Goal: Information Seeking & Learning: Learn about a topic

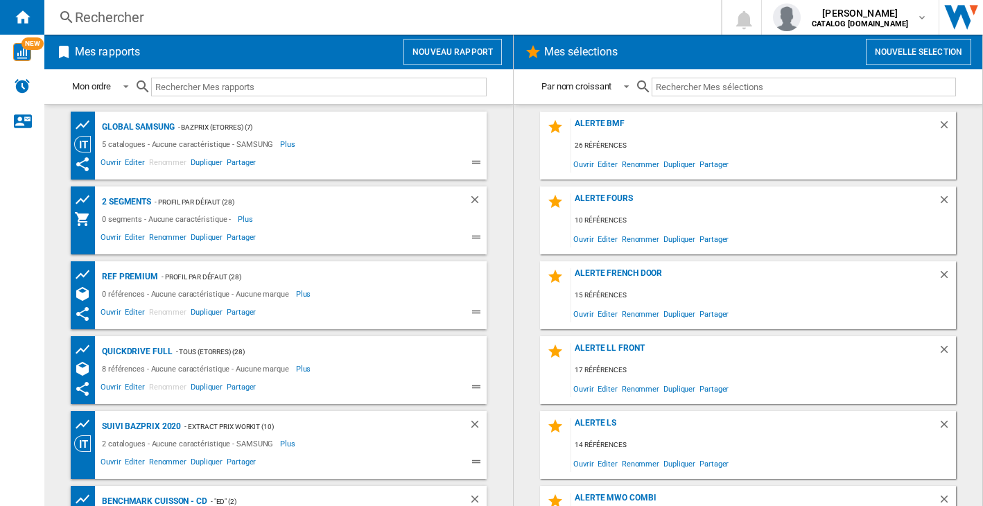
click at [97, 19] on div "Rechercher" at bounding box center [380, 17] width 610 height 19
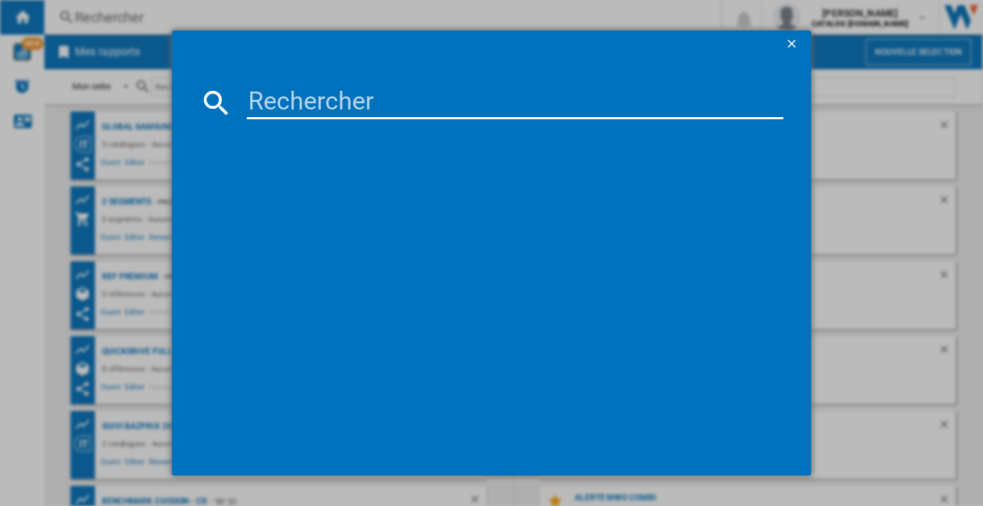
click at [297, 82] on md-dialog-content at bounding box center [491, 266] width 639 height 417
click at [307, 97] on input at bounding box center [515, 102] width 537 height 33
paste input "F94B16WHS"
type input "F94B16WHS"
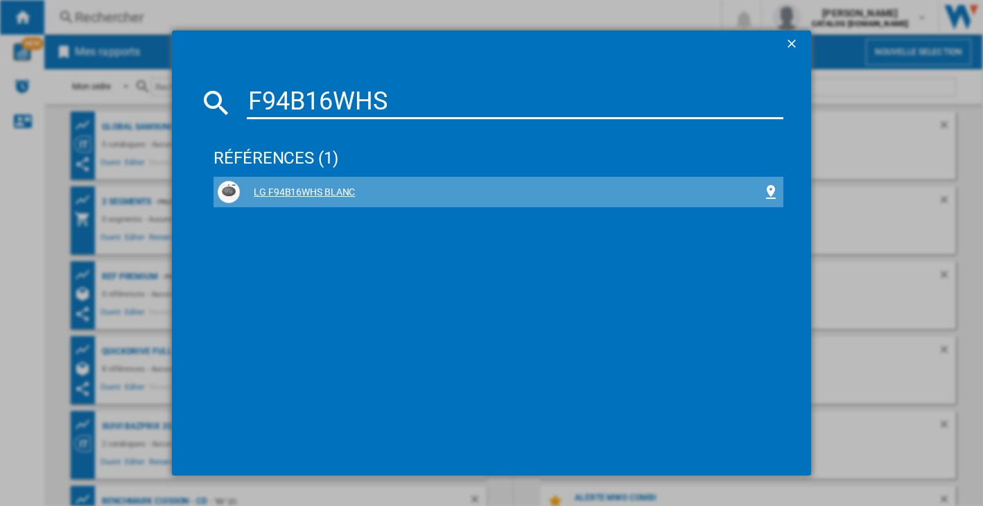
click at [308, 193] on div "LG F94B16WHS BLANC" at bounding box center [501, 193] width 523 height 14
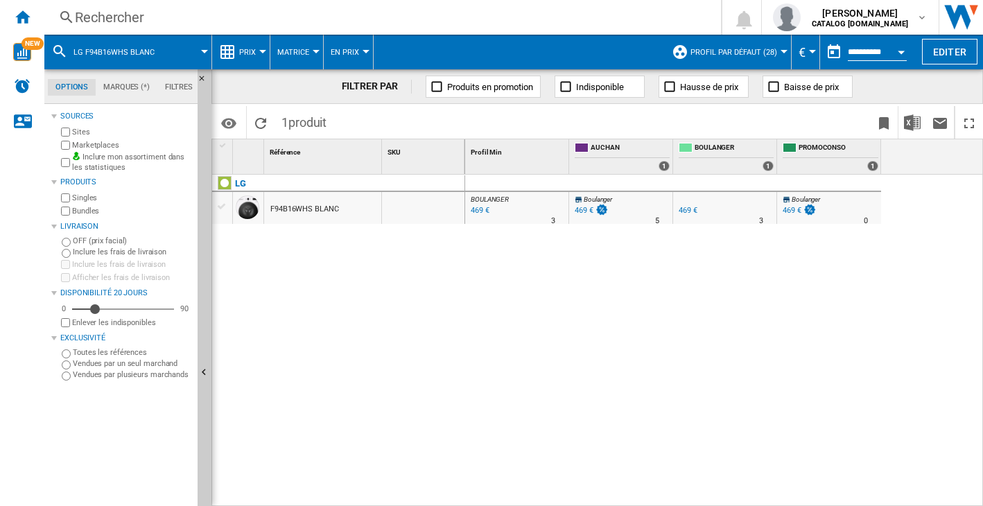
click at [478, 208] on div "469 €" at bounding box center [479, 211] width 21 height 14
click at [101, 14] on div "Rechercher" at bounding box center [380, 17] width 610 height 19
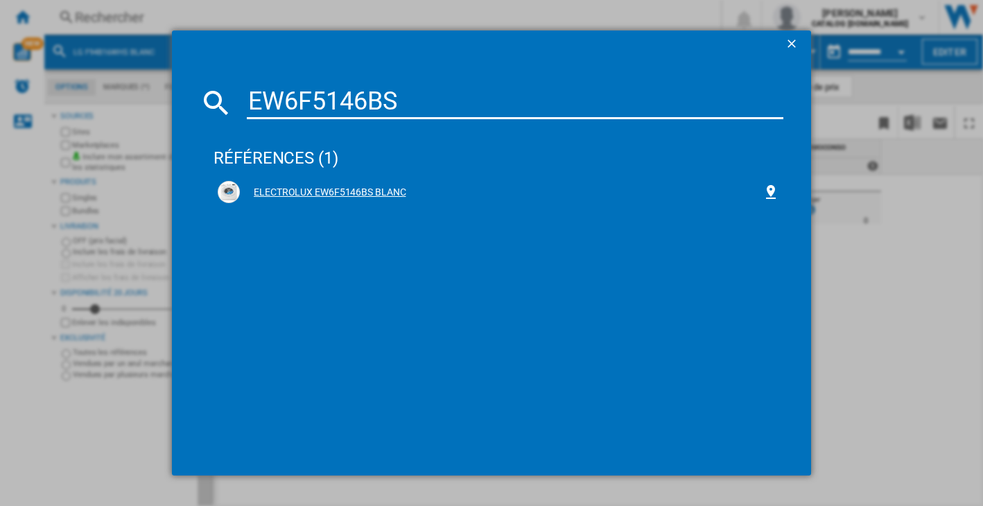
type input "EW6F5146BS"
click at [313, 179] on div "ELECTROLUX EW6F5146BS BLANC" at bounding box center [498, 192] width 570 height 30
click at [331, 190] on div "ELECTROLUX EW6F5146BS BLANC" at bounding box center [501, 193] width 523 height 14
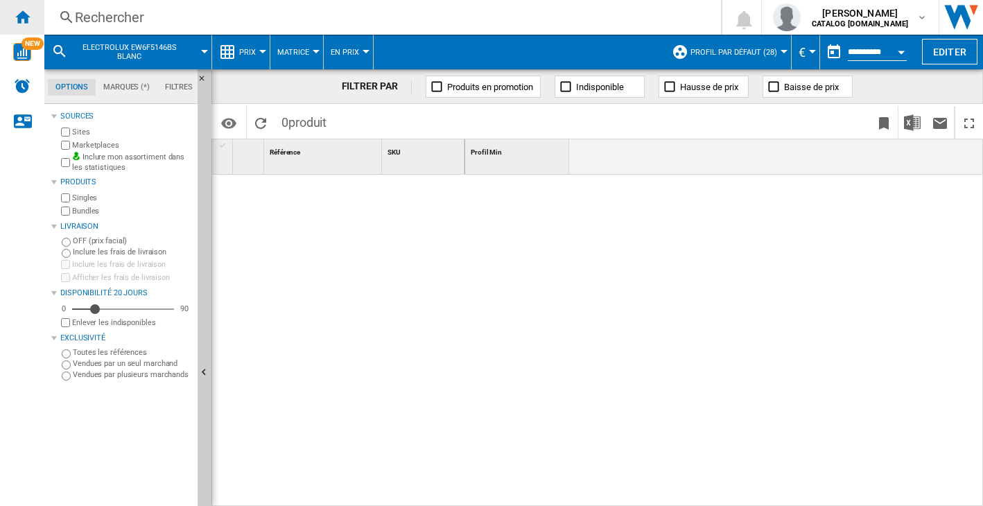
click at [28, 8] on div "Accueil" at bounding box center [22, 17] width 44 height 35
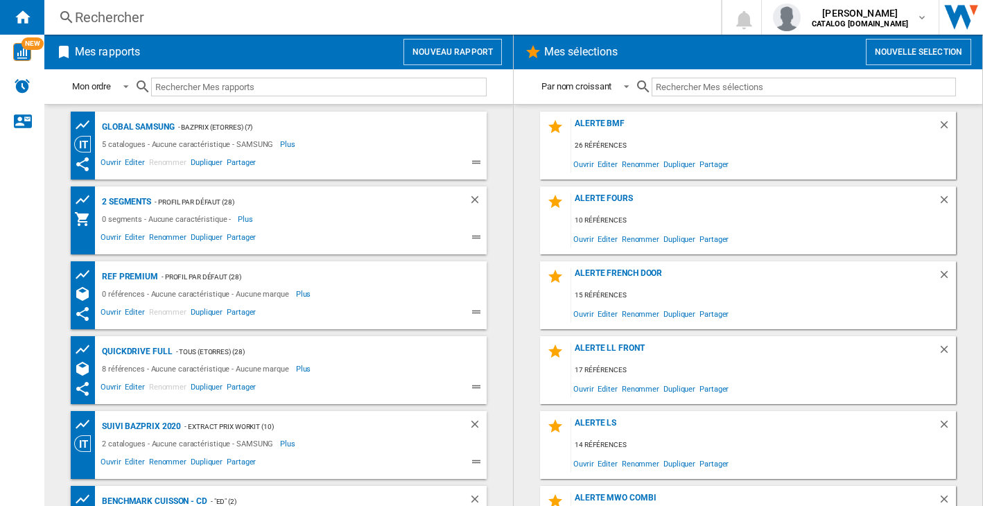
click at [125, 18] on div "Rechercher" at bounding box center [380, 17] width 610 height 19
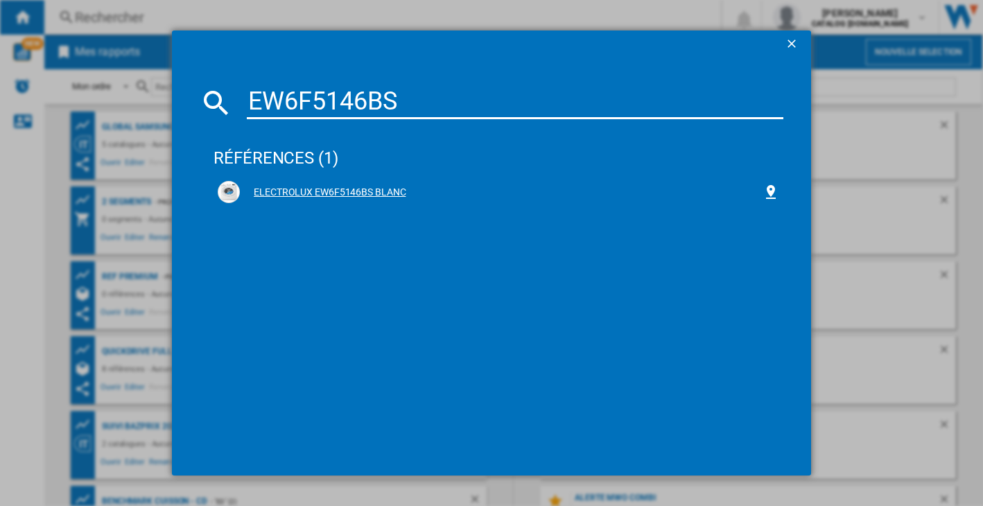
type input "EW6F5146BS"
click at [290, 198] on div "ELECTROLUX EW6F5146BS BLANC" at bounding box center [501, 193] width 523 height 14
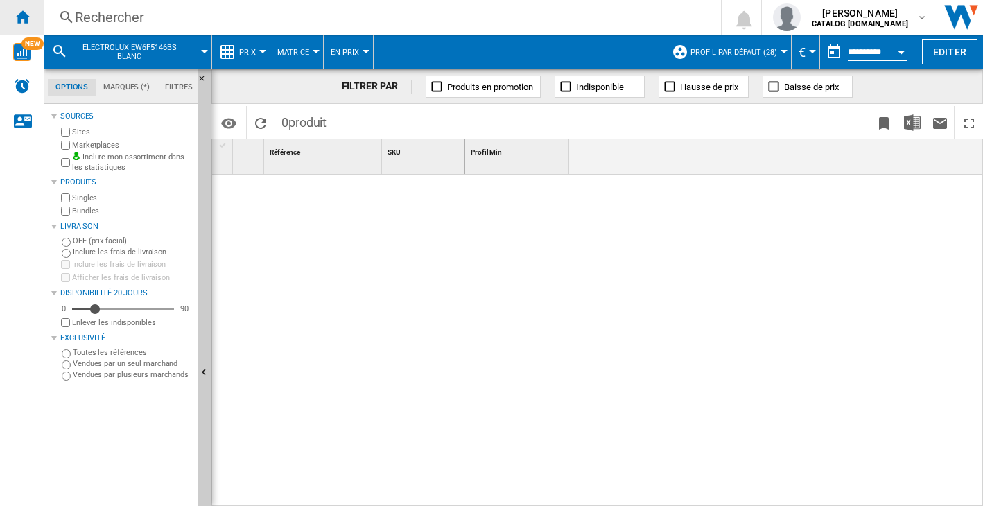
click at [15, 8] on div "Accueil" at bounding box center [22, 17] width 44 height 35
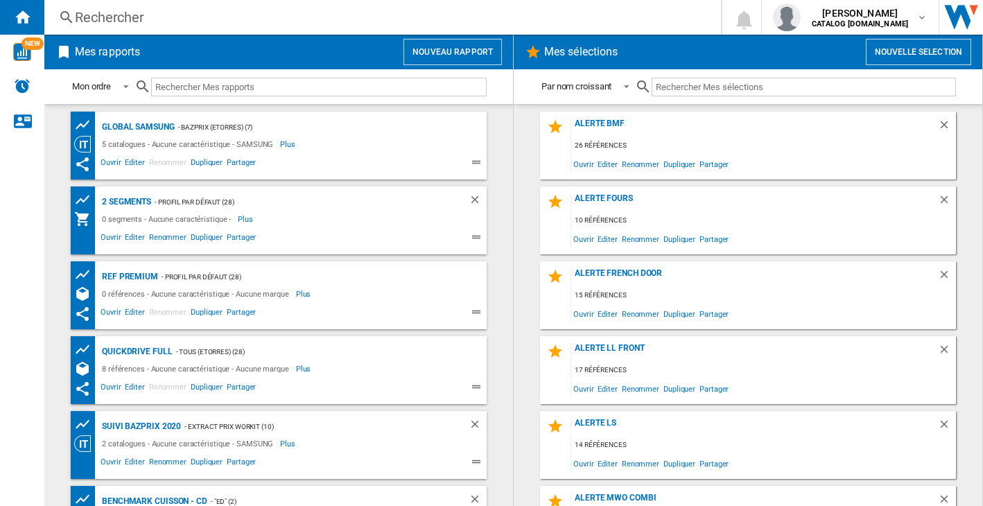
click at [80, 22] on div "Rechercher" at bounding box center [380, 17] width 610 height 19
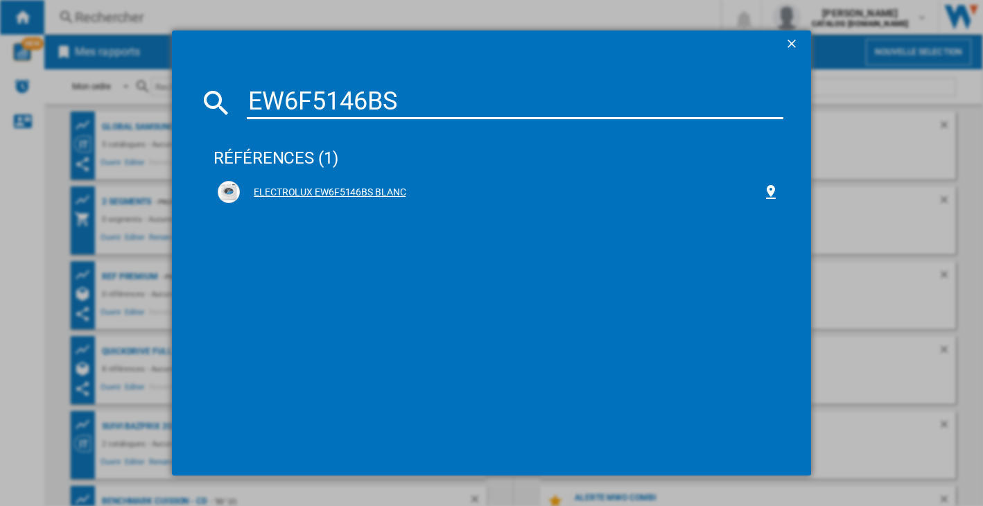
type input "EW6F5146BS"
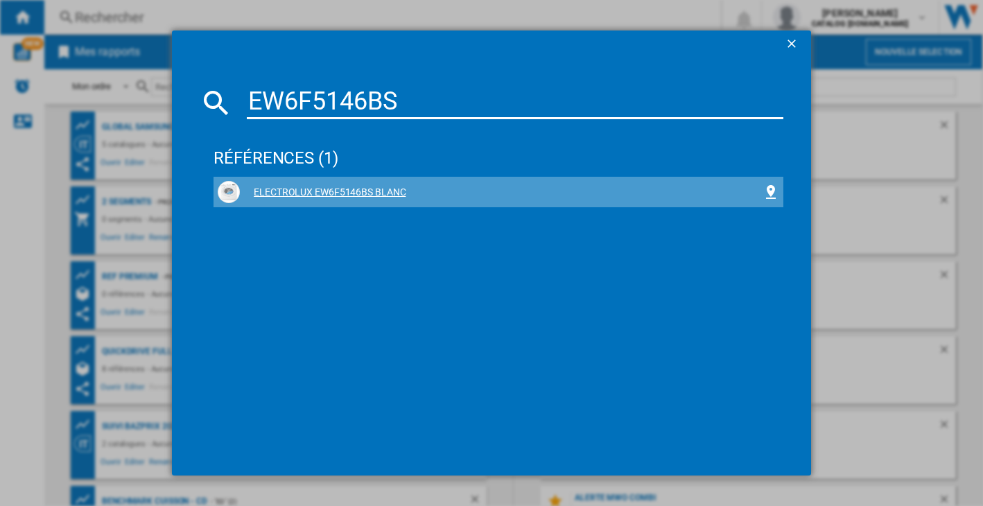
click at [233, 192] on img at bounding box center [228, 192] width 17 height 17
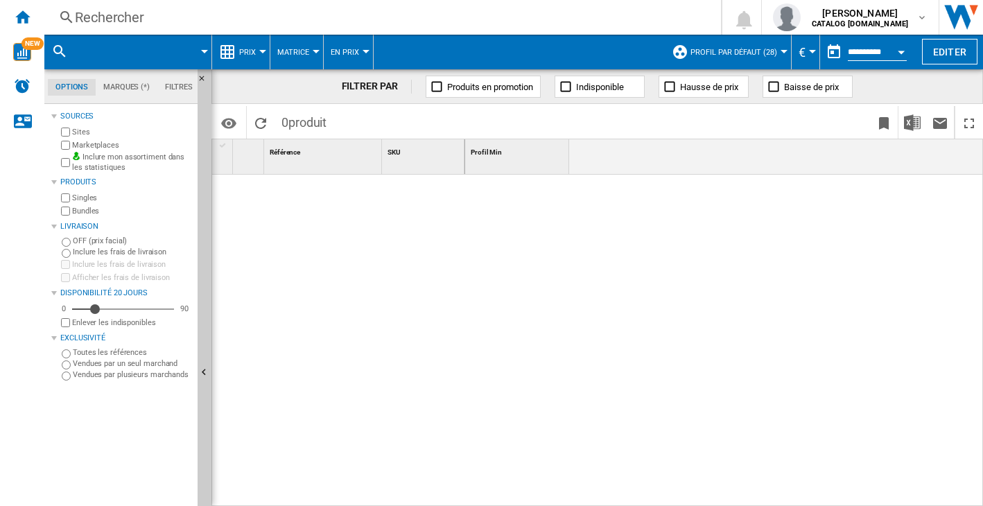
click at [91, 26] on div "Rechercher" at bounding box center [380, 17] width 610 height 19
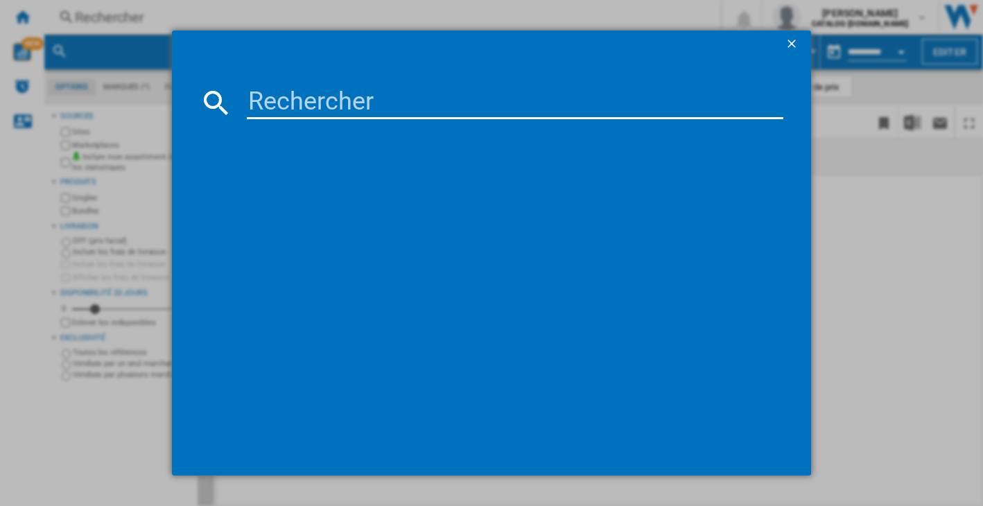
click at [372, 99] on input at bounding box center [515, 102] width 537 height 33
paste input "EW6F5146BS"
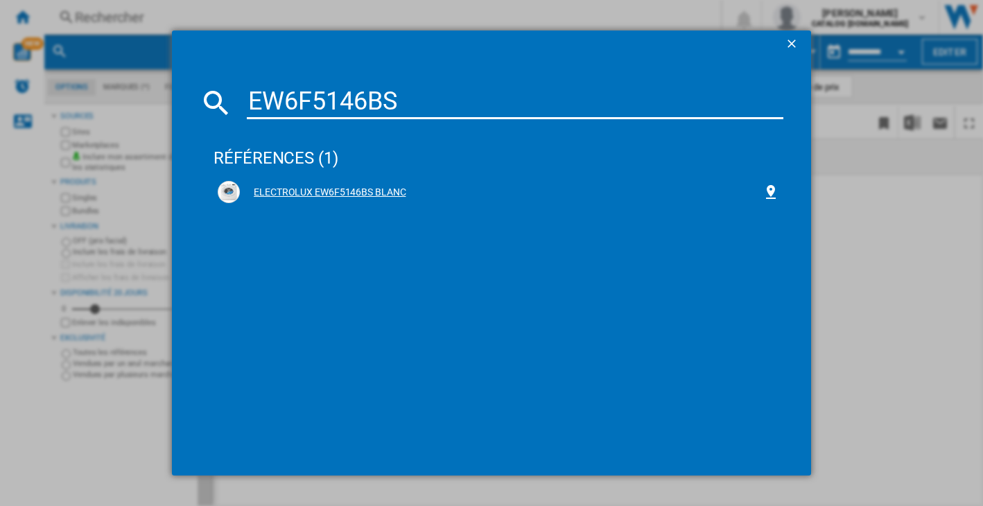
type input "EW6F5146BS"
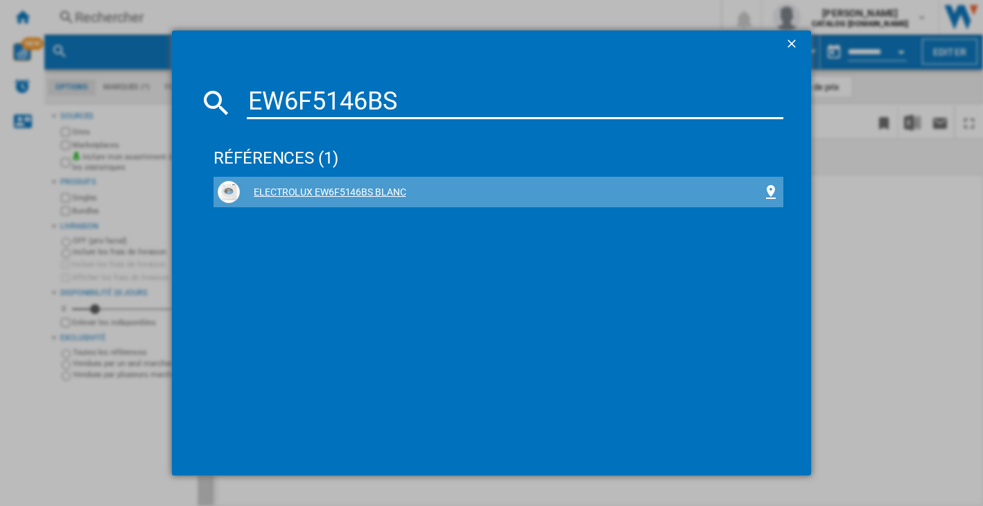
click at [317, 190] on div "ELECTROLUX EW6F5146BS BLANC" at bounding box center [501, 193] width 523 height 14
click at [312, 191] on div "ELECTROLUX EW6F5146BS BLANC" at bounding box center [501, 193] width 523 height 14
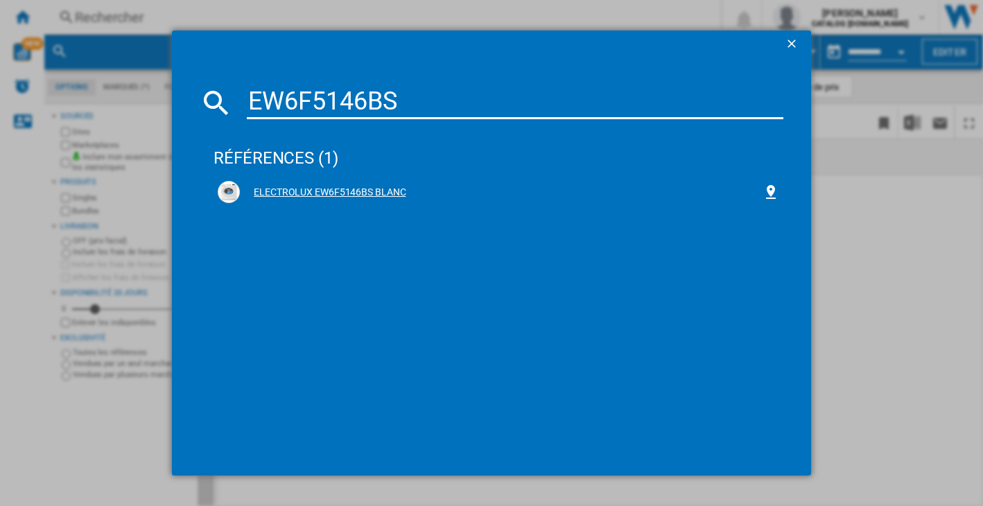
click at [223, 198] on img at bounding box center [228, 192] width 17 height 17
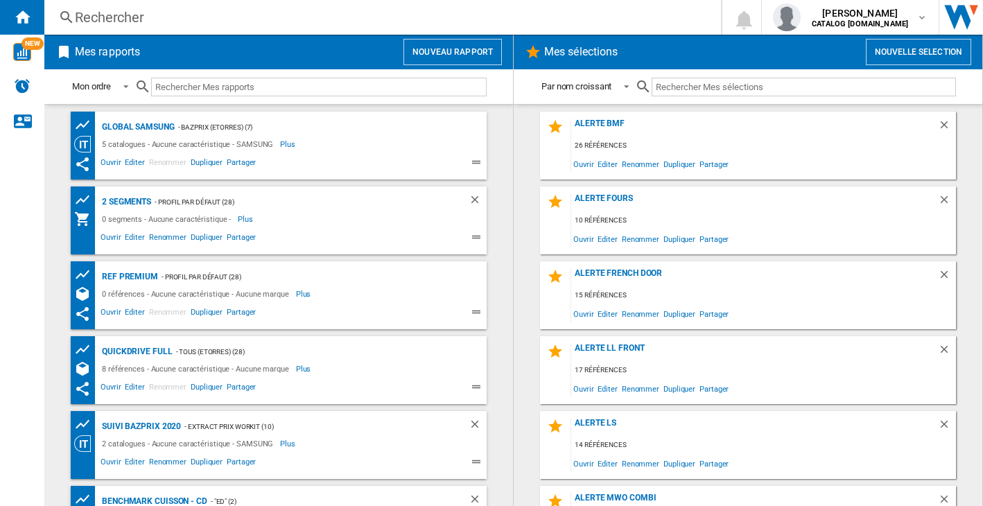
click at [162, 16] on div "Rechercher" at bounding box center [380, 17] width 610 height 19
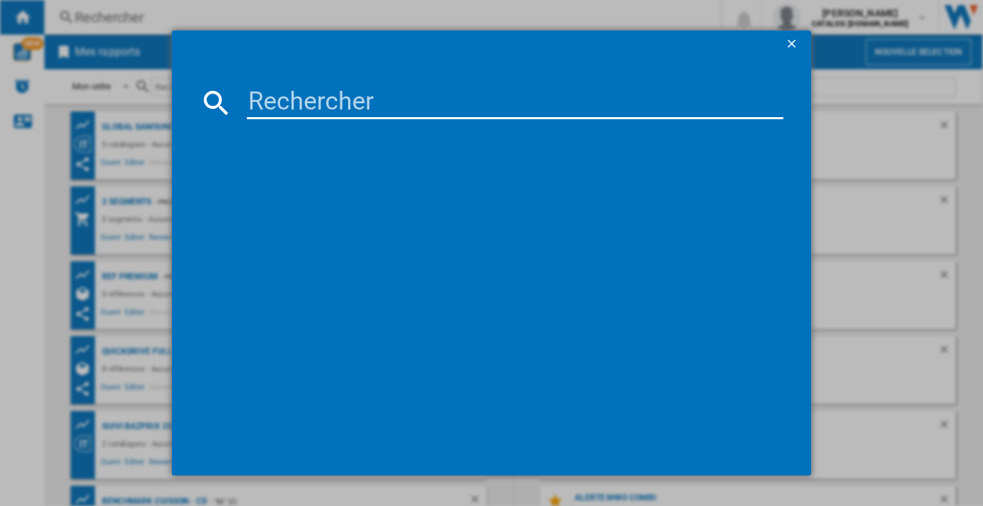
click at [330, 88] on input at bounding box center [515, 102] width 537 height 33
paste input "EW6F5146BS"
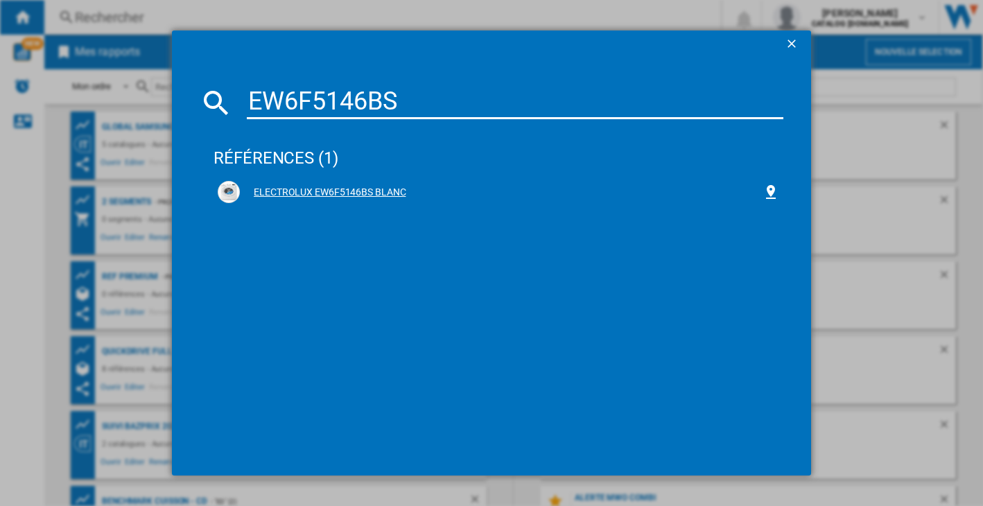
type input "EW6F5146BS"
click at [271, 192] on div "ELECTROLUX EW6F5146BS BLANC" at bounding box center [501, 193] width 523 height 14
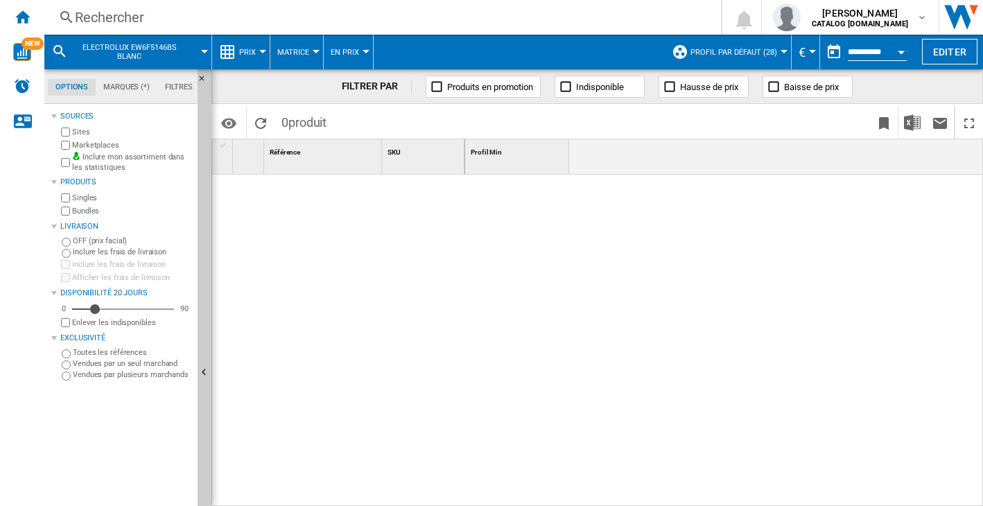
click at [65, 18] on ng-md-icon at bounding box center [66, 17] width 17 height 17
click at [83, 12] on div "Rechercher" at bounding box center [380, 17] width 610 height 19
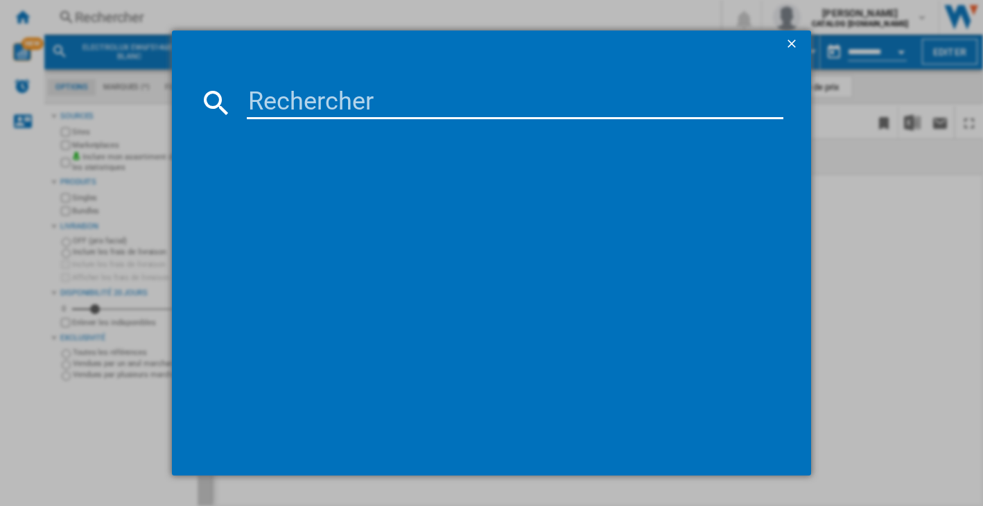
click at [308, 107] on input at bounding box center [515, 102] width 537 height 33
paste input "F14R35WHS"
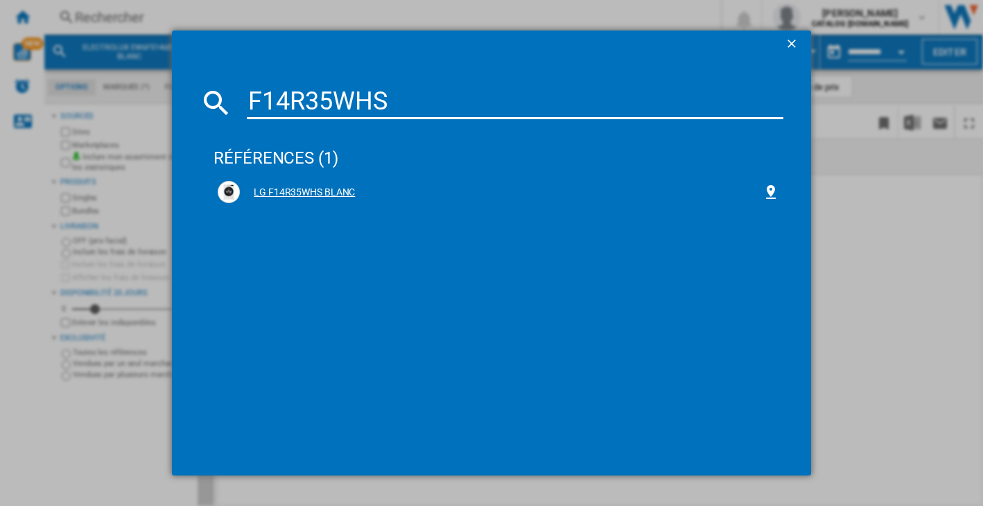
type input "F14R35WHS"
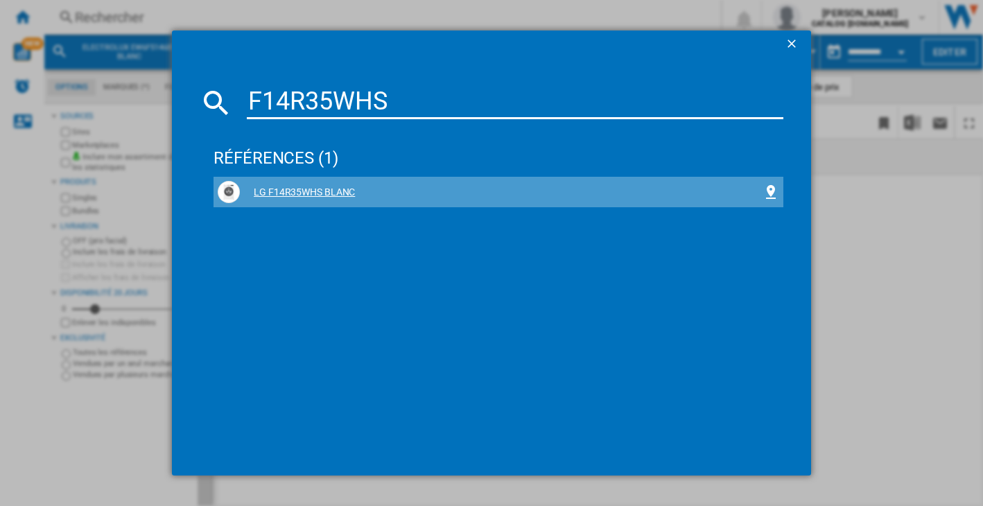
click at [306, 199] on div "LG F14R35WHS BLANC" at bounding box center [498, 192] width 561 height 22
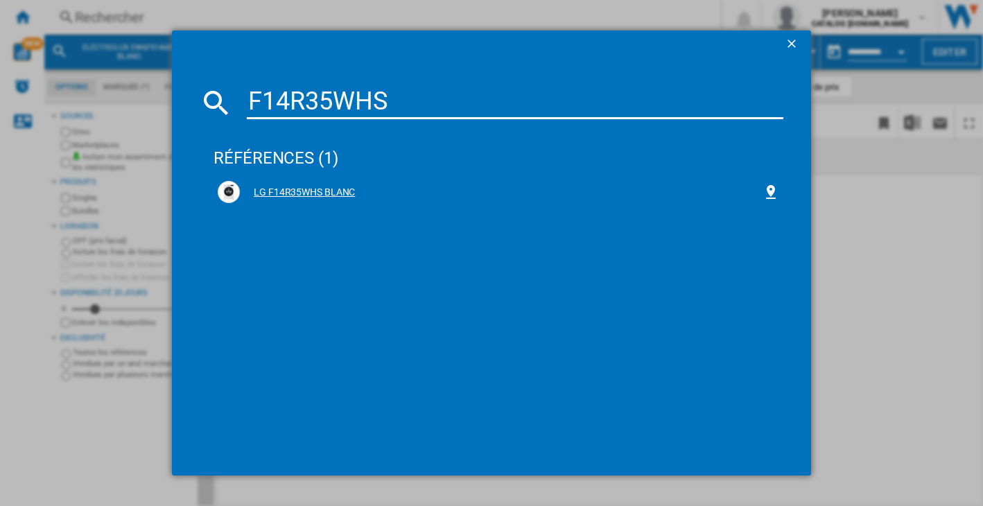
click at [304, 195] on div "LG F14R35WHS BLANC" at bounding box center [501, 193] width 523 height 14
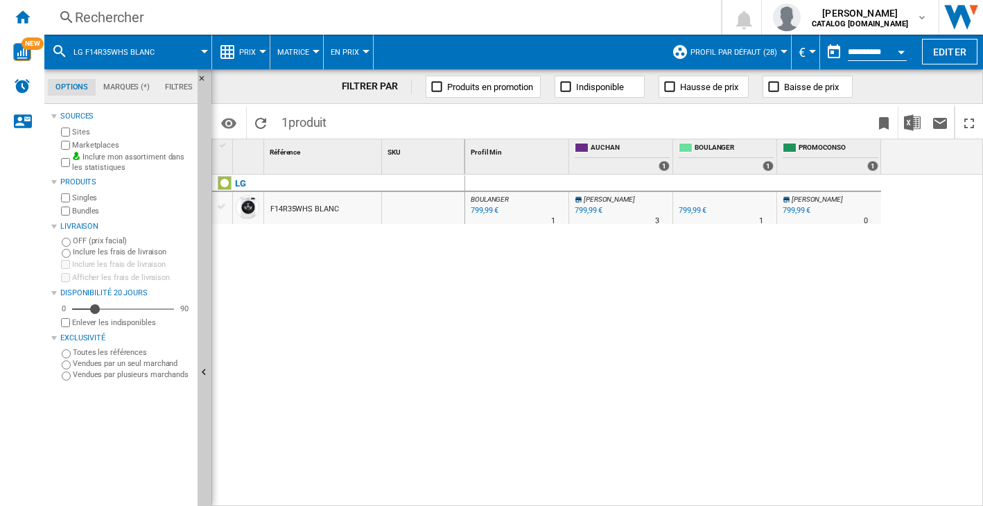
click at [233, 50] on ng-md-icon at bounding box center [227, 52] width 17 height 17
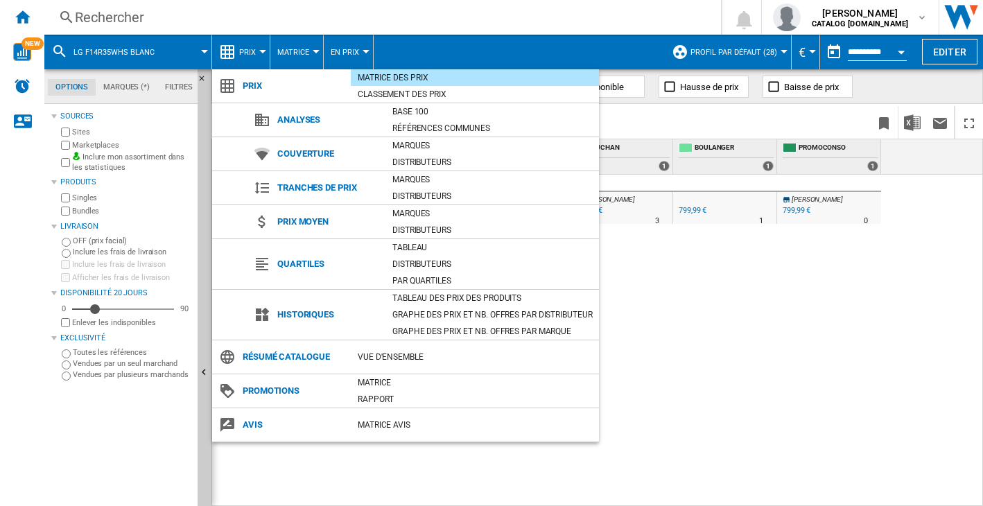
drag, startPoint x: 790, startPoint y: 336, endPoint x: 345, endPoint y: 271, distance: 449.8
click at [785, 331] on md-backdrop at bounding box center [491, 253] width 983 height 506
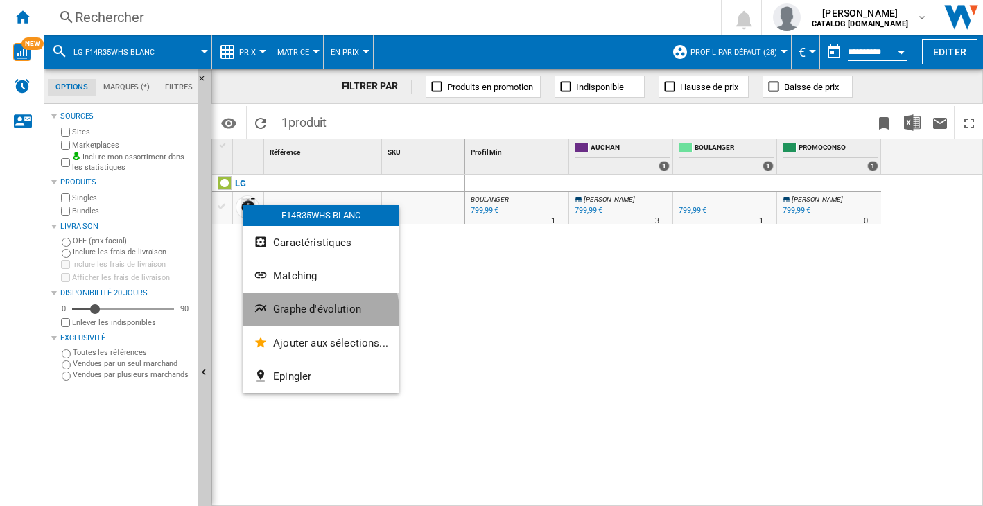
click at [307, 314] on span "Graphe d'évolution" at bounding box center [317, 309] width 88 height 12
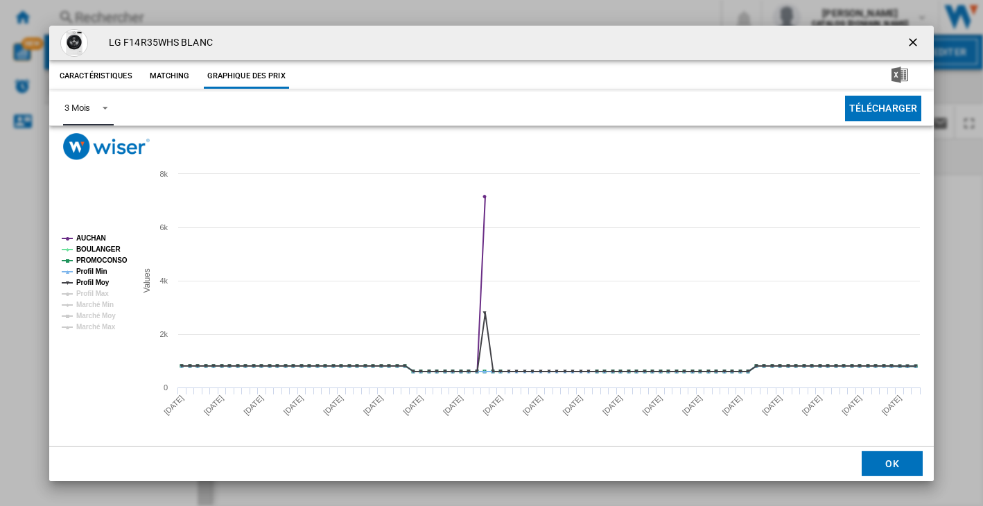
click at [82, 112] on div "3 Mois" at bounding box center [77, 108] width 26 height 10
click at [89, 139] on div "6 Mois" at bounding box center [77, 142] width 26 height 12
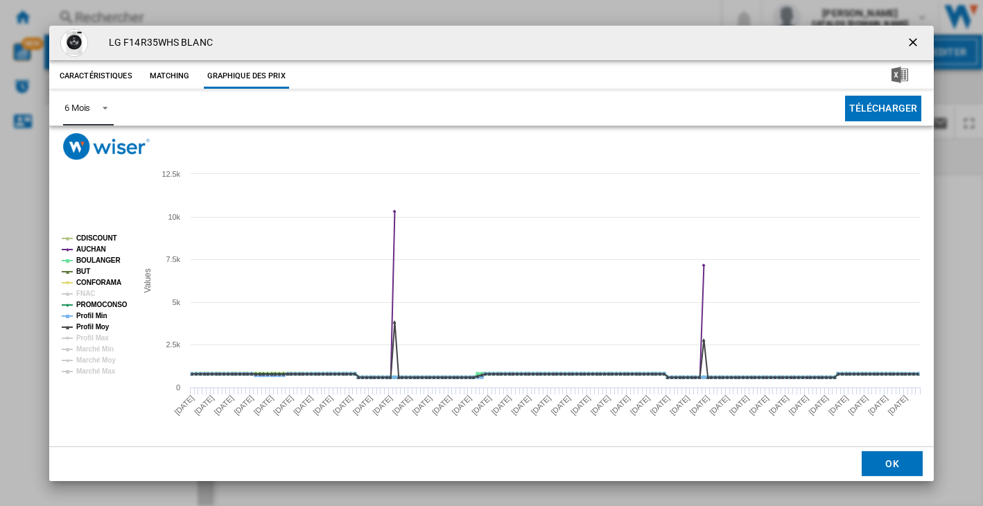
click at [87, 258] on tspan "BOULANGER" at bounding box center [98, 260] width 44 height 8
click at [83, 257] on tspan "BOULANGER" at bounding box center [98, 260] width 44 height 8
click at [89, 247] on tspan "AUCHAN" at bounding box center [91, 249] width 30 height 8
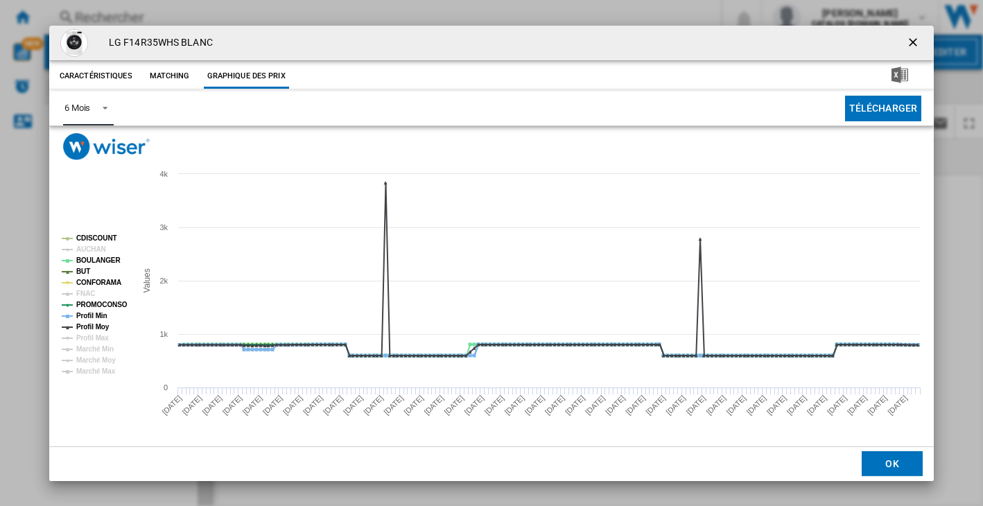
click at [91, 232] on rect "Product popup" at bounding box center [93, 305] width 74 height 152
click at [87, 237] on tspan "CDISCOUNT" at bounding box center [96, 238] width 41 height 8
click at [85, 281] on tspan "CONFORAMA" at bounding box center [98, 283] width 45 height 8
click at [82, 270] on tspan "BUT" at bounding box center [83, 272] width 14 height 8
click at [85, 302] on tspan "PROMOCONSO" at bounding box center [101, 305] width 51 height 8
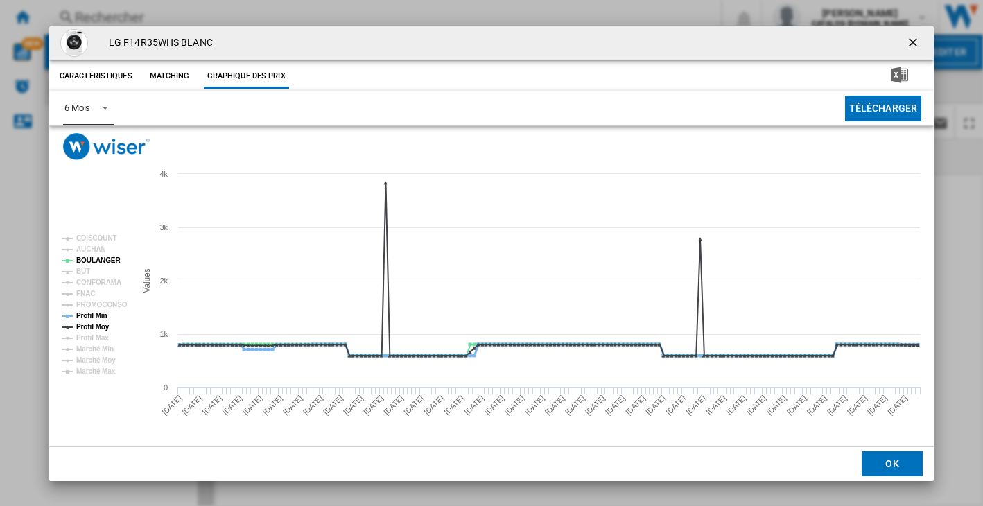
click at [86, 320] on tspan "Profil Min" at bounding box center [91, 316] width 31 height 8
click at [85, 315] on tspan "Profil Min" at bounding box center [91, 316] width 31 height 8
click at [913, 40] on ng-md-icon "getI18NText('BUTTONS.CLOSE_DIALOG')" at bounding box center [914, 43] width 17 height 17
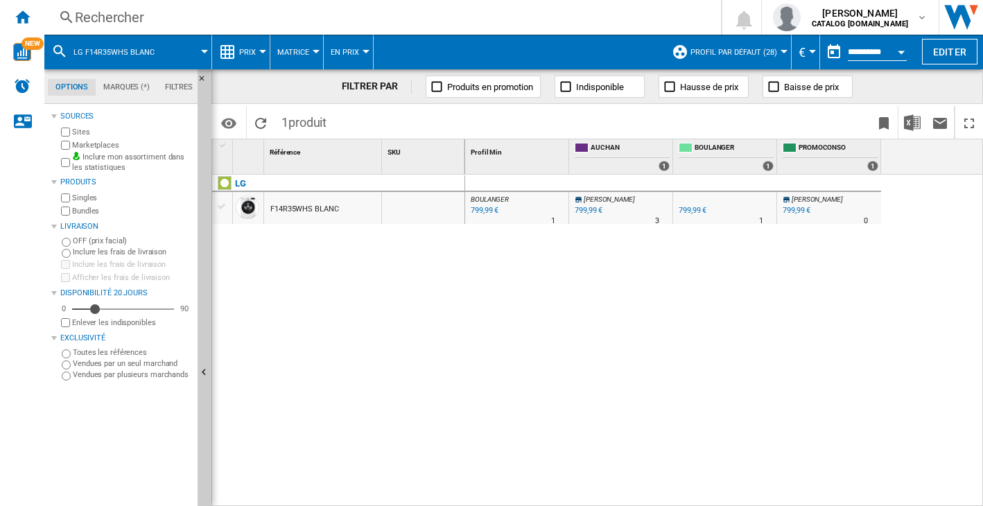
click at [106, 16] on div "Rechercher" at bounding box center [380, 17] width 610 height 19
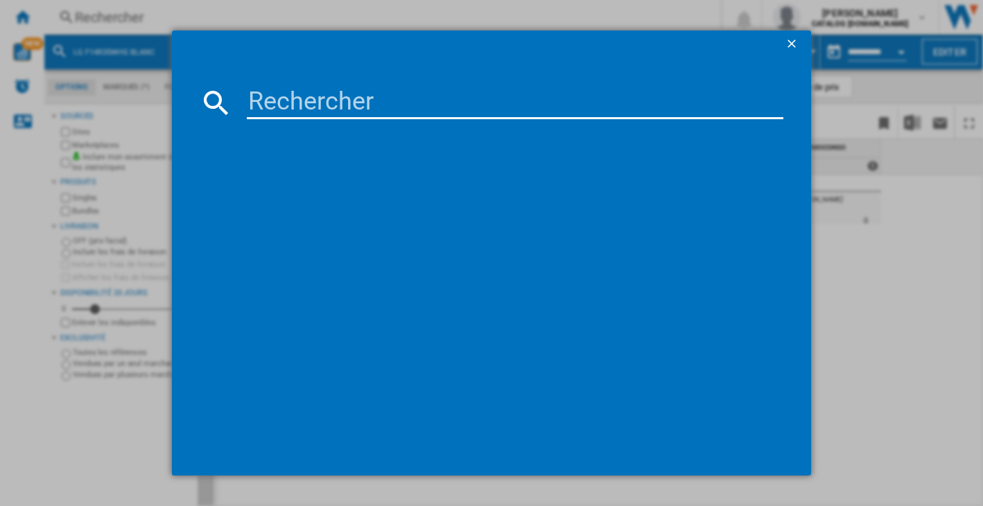
click at [326, 108] on input at bounding box center [515, 102] width 537 height 33
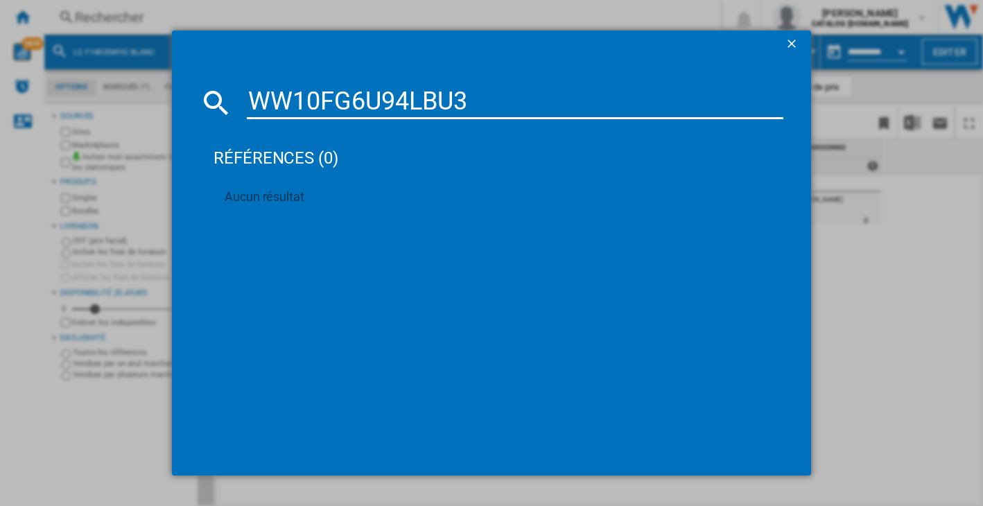
type input "WW10FG6U94LBU3"
click at [797, 44] on ng-md-icon "getI18NText('BUTTONS.CLOSE_DIALOG')" at bounding box center [793, 45] width 17 height 17
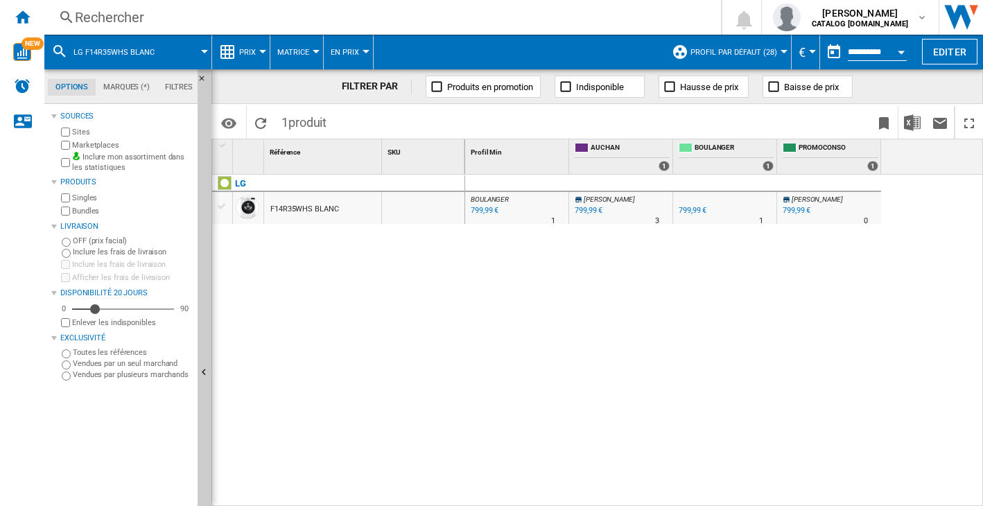
click at [100, 9] on div "Rechercher" at bounding box center [380, 17] width 610 height 19
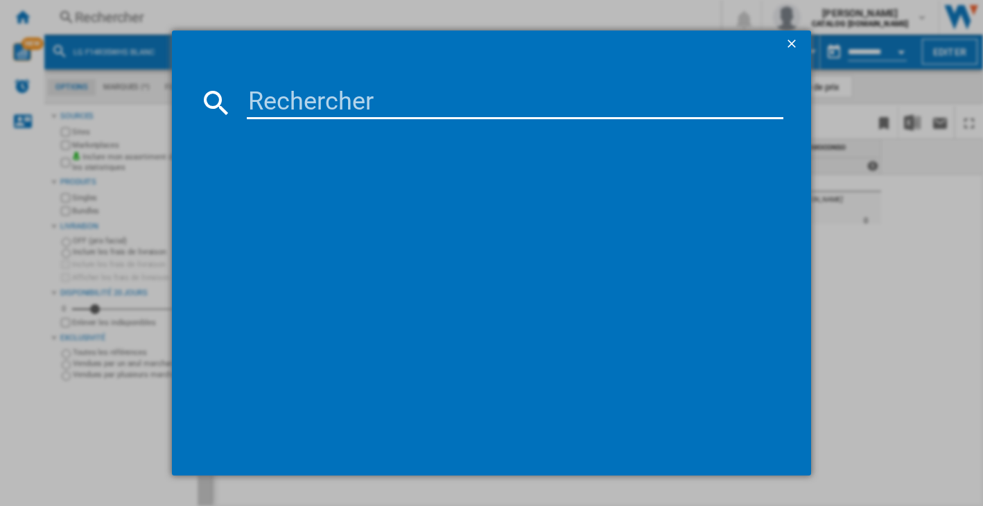
click at [293, 98] on input at bounding box center [515, 102] width 537 height 33
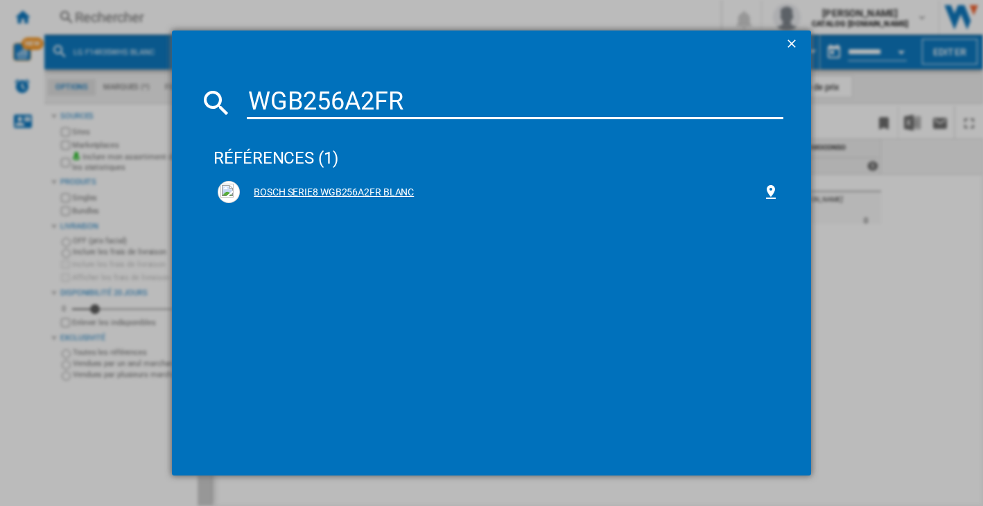
type input "WGB256A2FR"
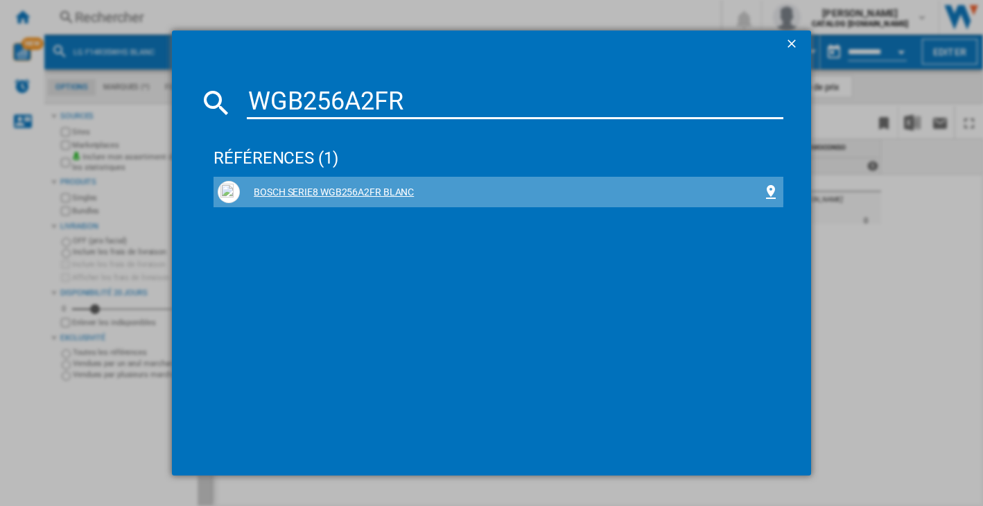
click at [330, 182] on div "BOSCH SERIE8 WGB256A2FR BLANC" at bounding box center [498, 192] width 561 height 22
click at [332, 191] on div "BOSCH SERIE8 WGB256A2FR BLANC" at bounding box center [501, 193] width 523 height 14
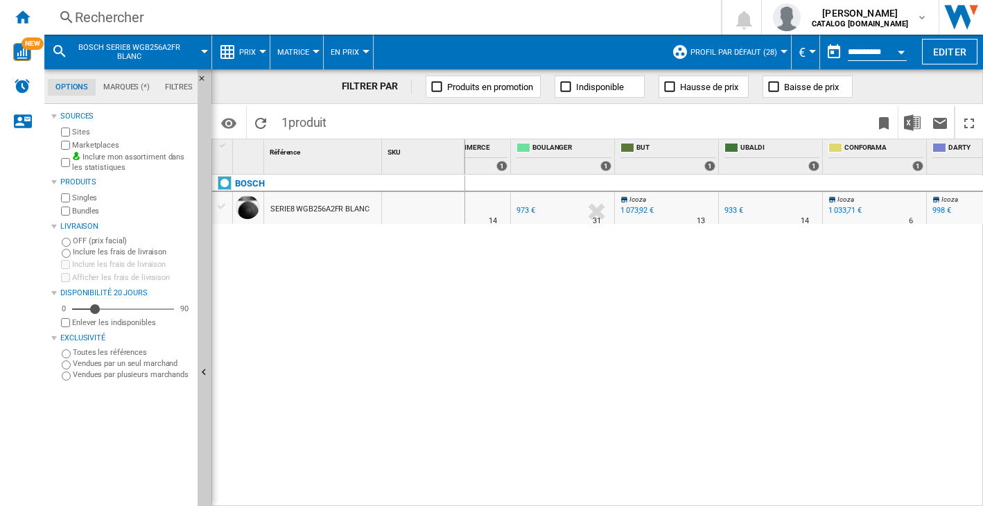
scroll to position [0, 473]
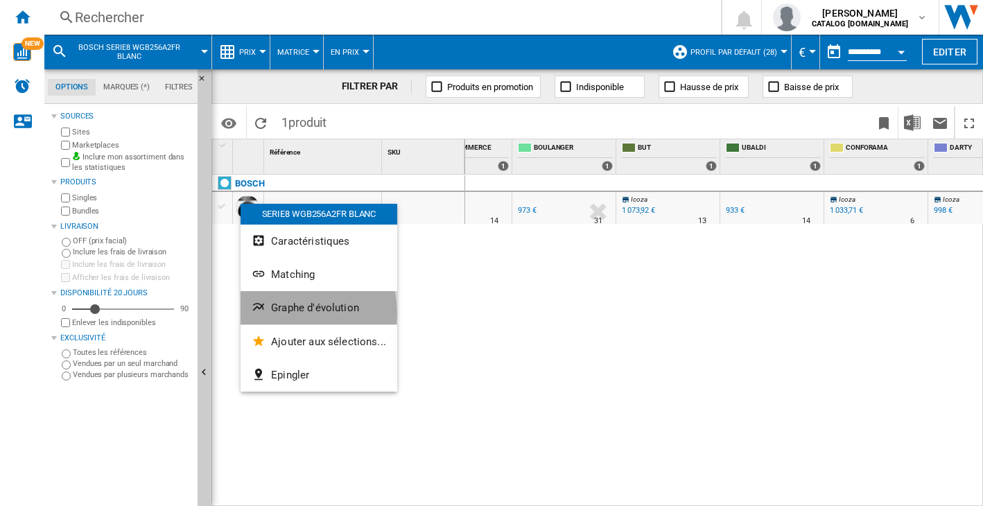
click at [290, 313] on span "Graphe d'évolution" at bounding box center [315, 308] width 88 height 12
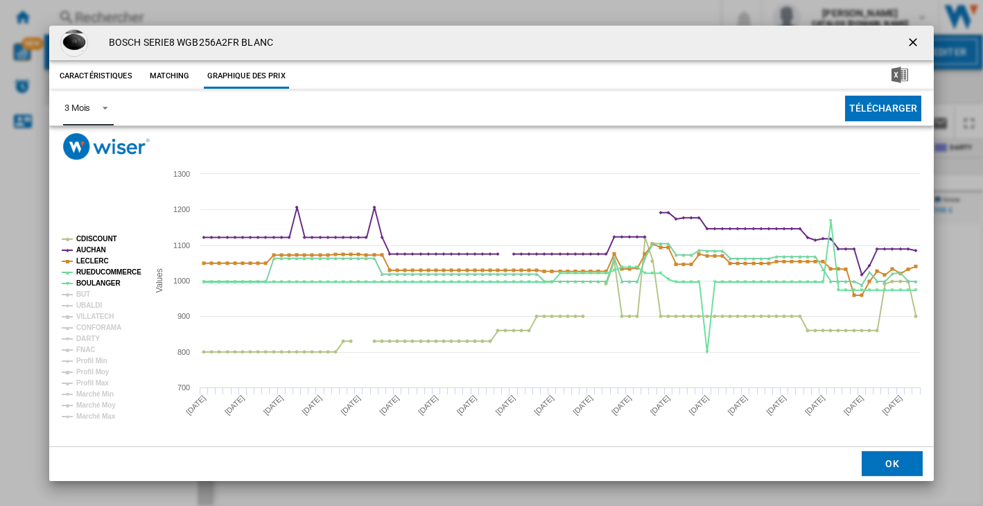
click at [82, 110] on div "3 Mois" at bounding box center [77, 108] width 26 height 10
click at [87, 145] on div "6 Mois" at bounding box center [77, 142] width 26 height 12
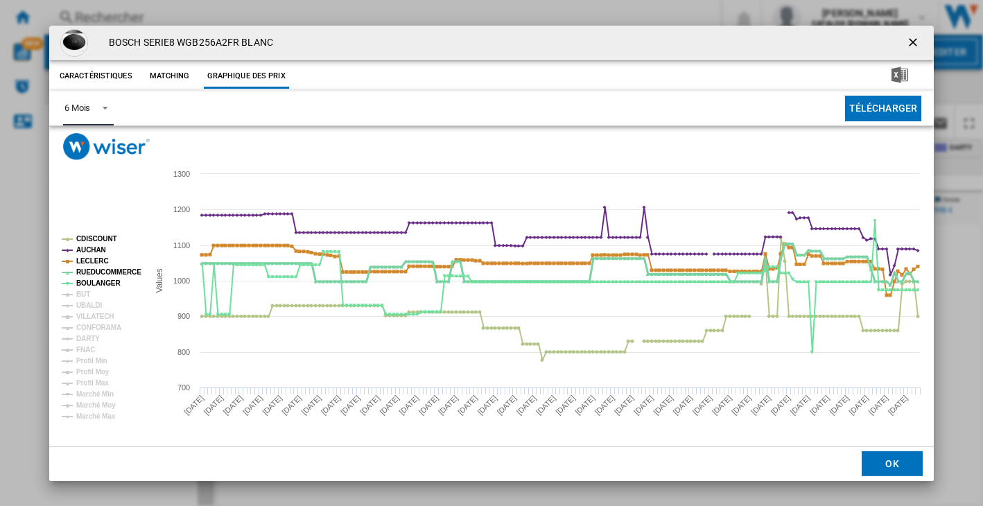
click at [105, 272] on tspan "RUEDUCOMMERCE" at bounding box center [108, 272] width 65 height 8
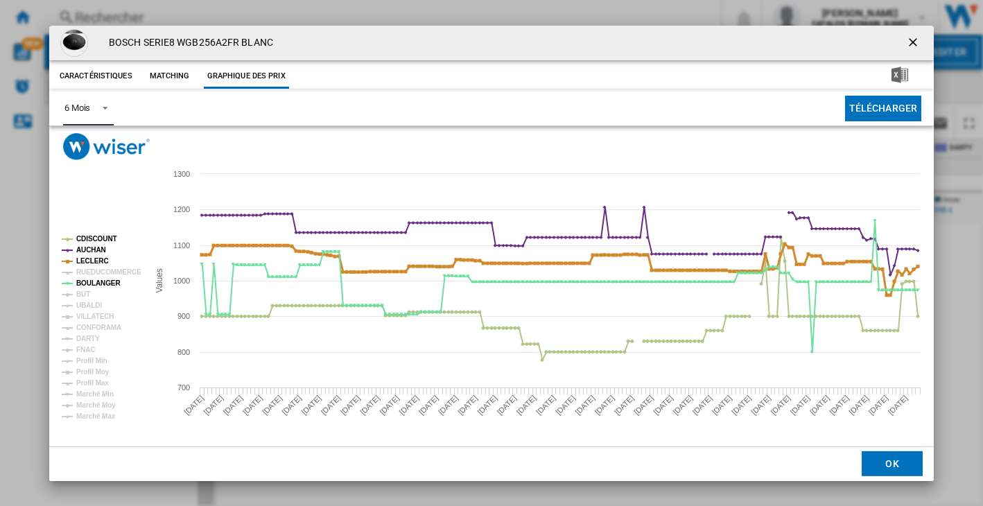
click at [101, 260] on tspan "LECLERC" at bounding box center [92, 261] width 33 height 8
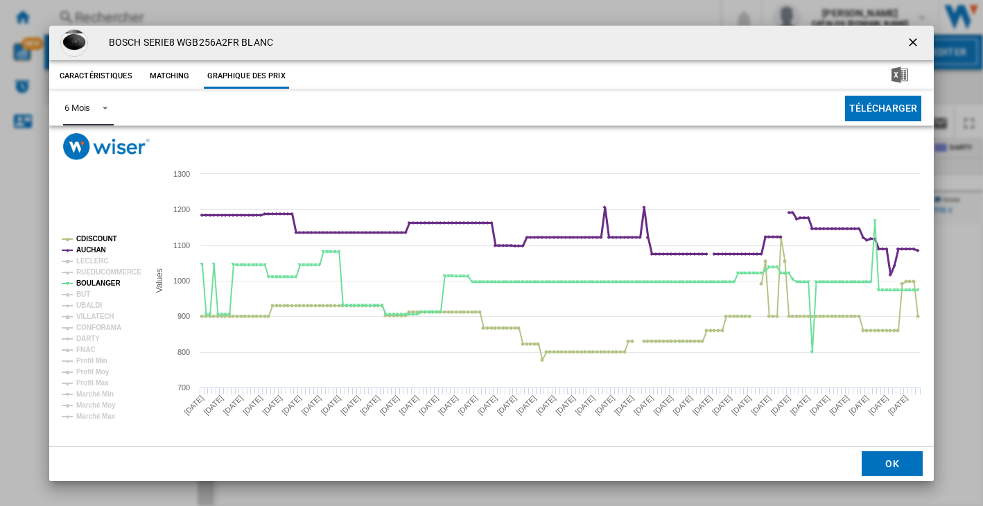
click at [94, 250] on tspan "AUCHAN" at bounding box center [91, 250] width 30 height 8
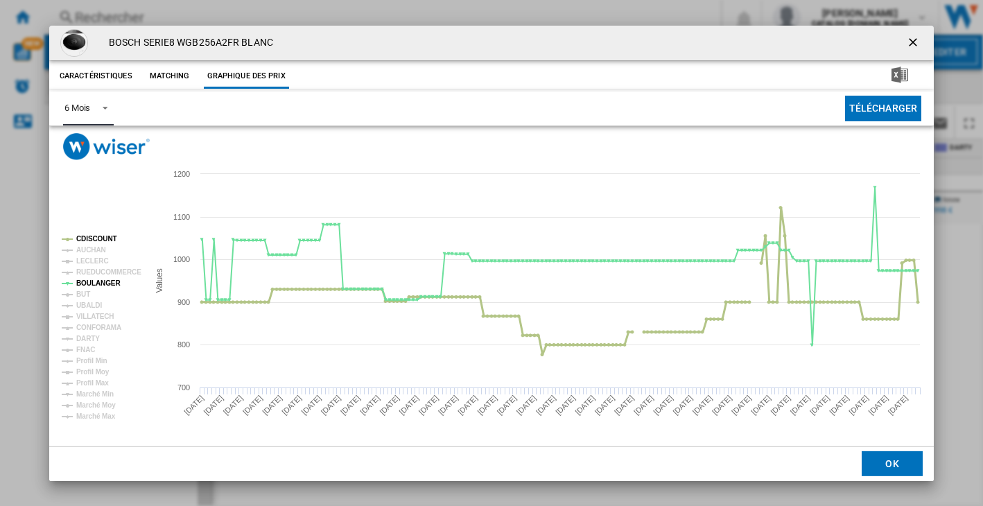
click at [93, 239] on tspan "CDISCOUNT" at bounding box center [96, 239] width 41 height 8
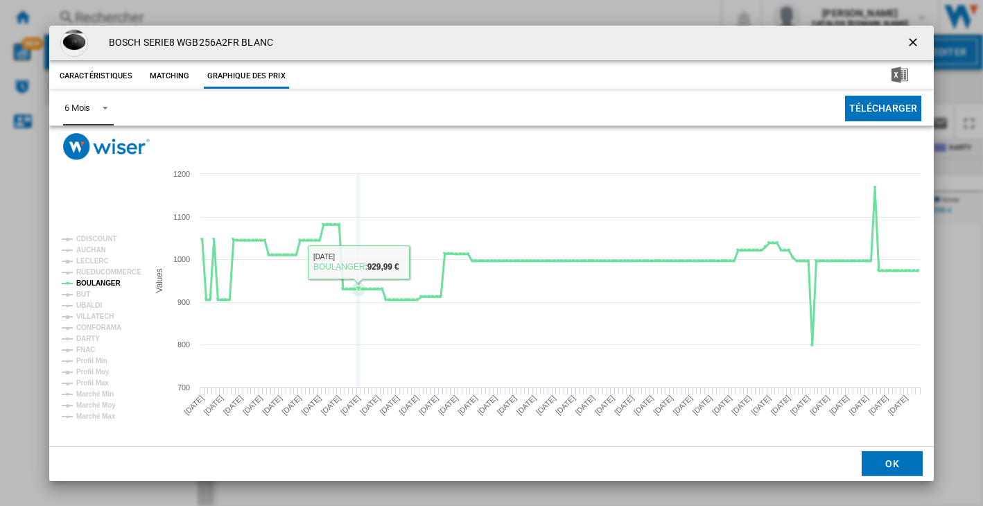
scroll to position [0, 473]
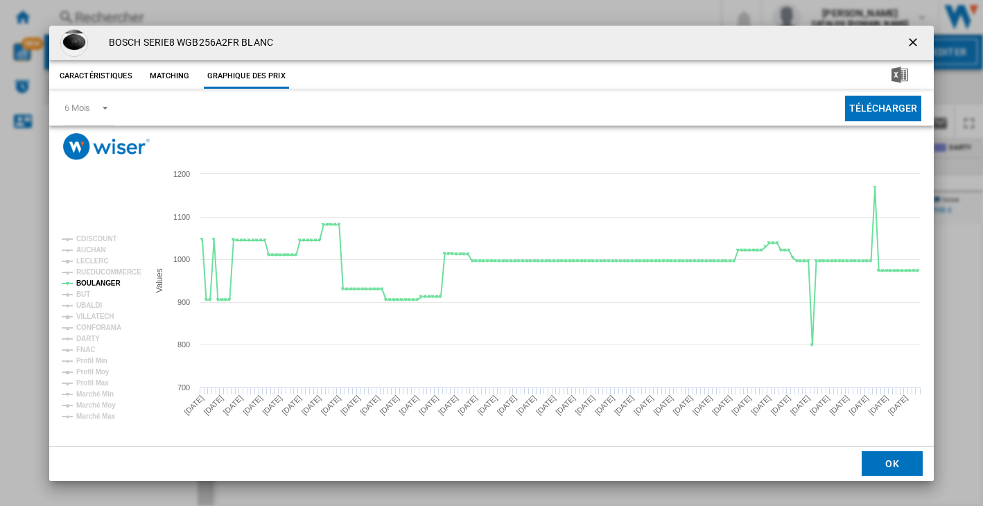
click at [912, 47] on ng-md-icon "getI18NText('BUTTONS.CLOSE_DIALOG')" at bounding box center [914, 43] width 17 height 17
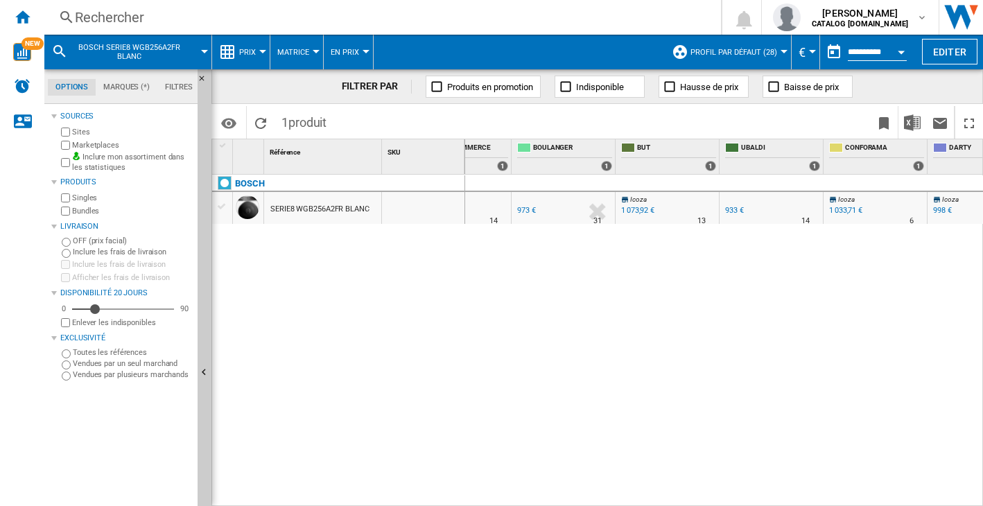
click at [94, 19] on div "Rechercher" at bounding box center [380, 17] width 610 height 19
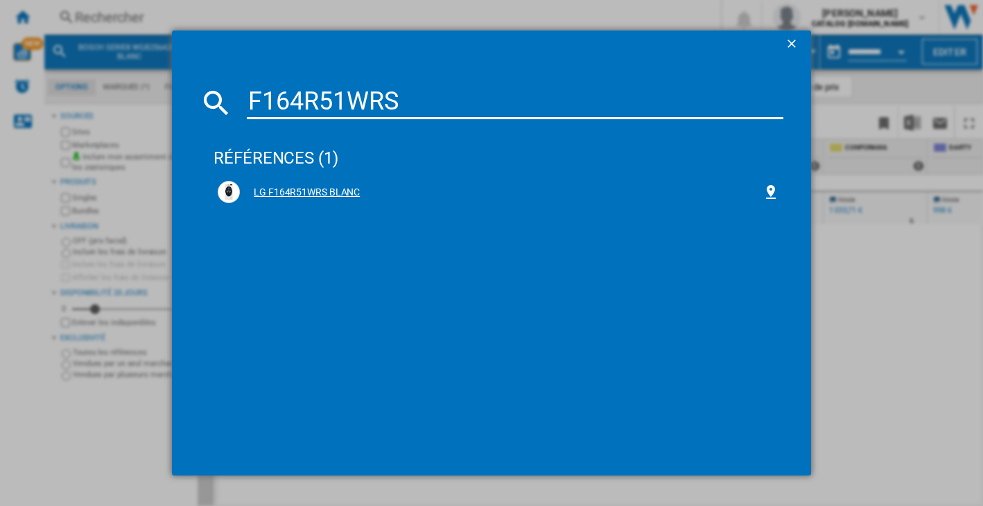
type input "F164R51WRS"
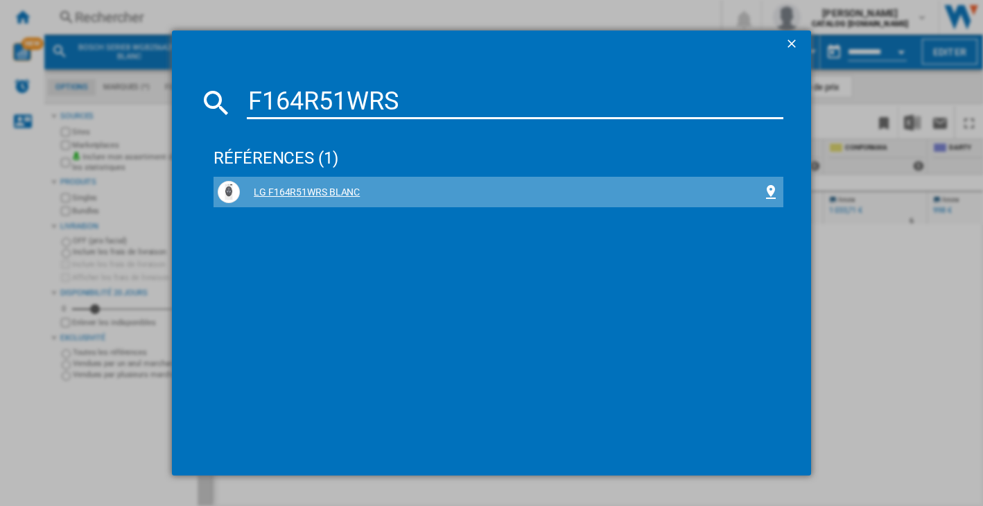
click at [272, 186] on div "LG F164R51WRS BLANC" at bounding box center [501, 193] width 523 height 14
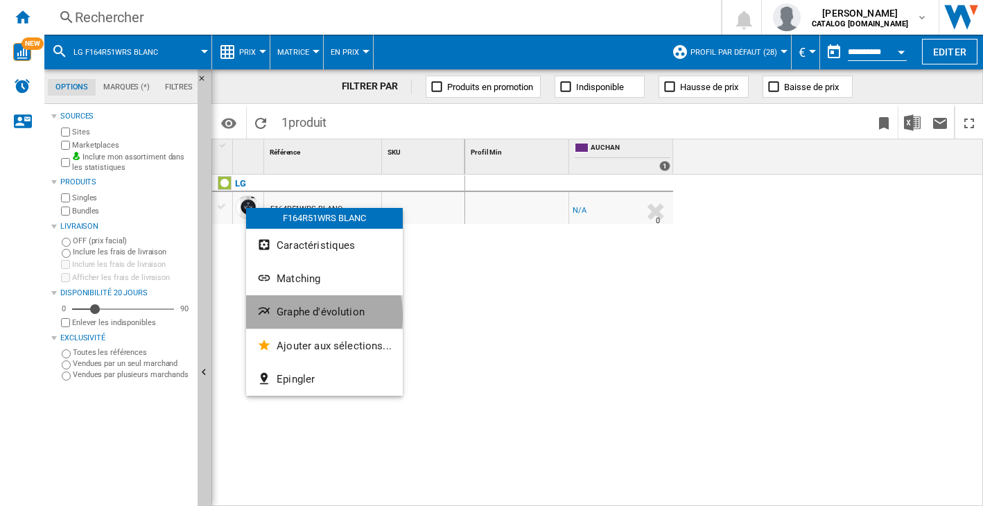
click at [295, 316] on span "Graphe d'évolution" at bounding box center [321, 312] width 88 height 12
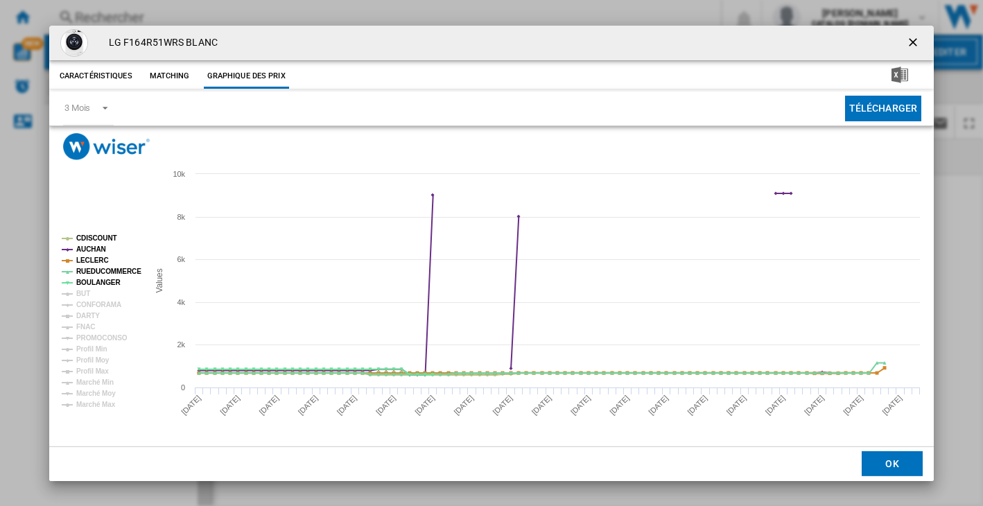
click at [87, 234] on tspan "CDISCOUNT" at bounding box center [96, 238] width 41 height 8
click at [87, 249] on tspan "AUCHAN" at bounding box center [91, 249] width 30 height 8
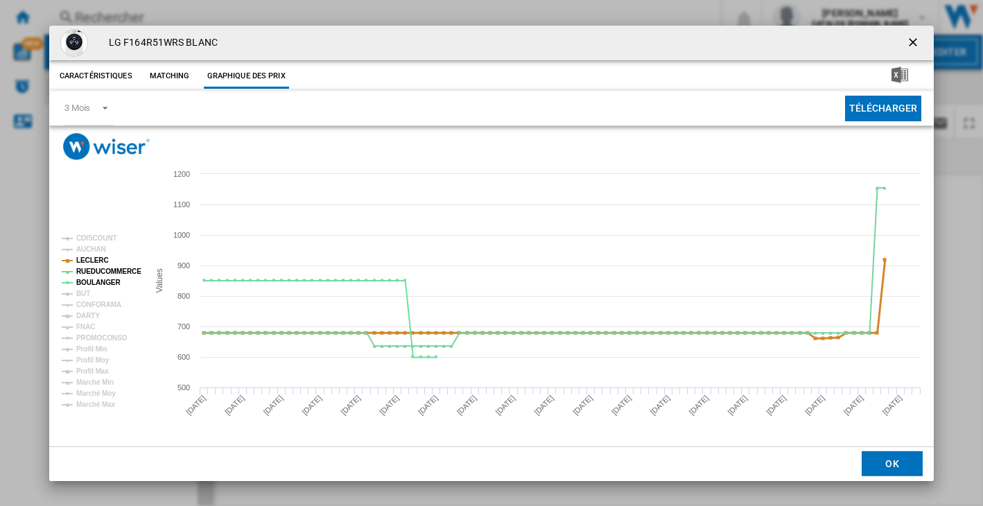
click at [87, 261] on tspan "LECLERC" at bounding box center [92, 260] width 33 height 8
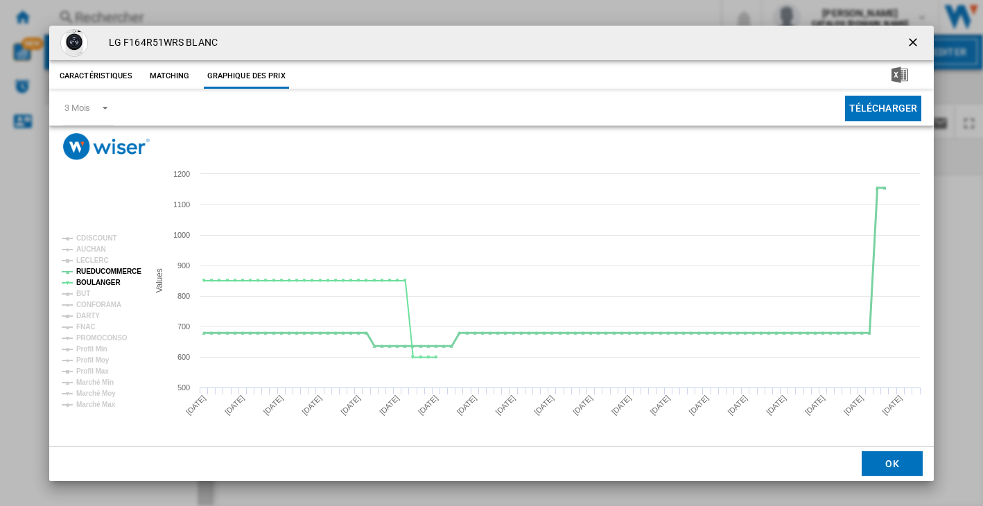
drag, startPoint x: 87, startPoint y: 270, endPoint x: 87, endPoint y: 193, distance: 76.9
click at [87, 269] on tspan "RUEDUCOMMERCE" at bounding box center [108, 272] width 65 height 8
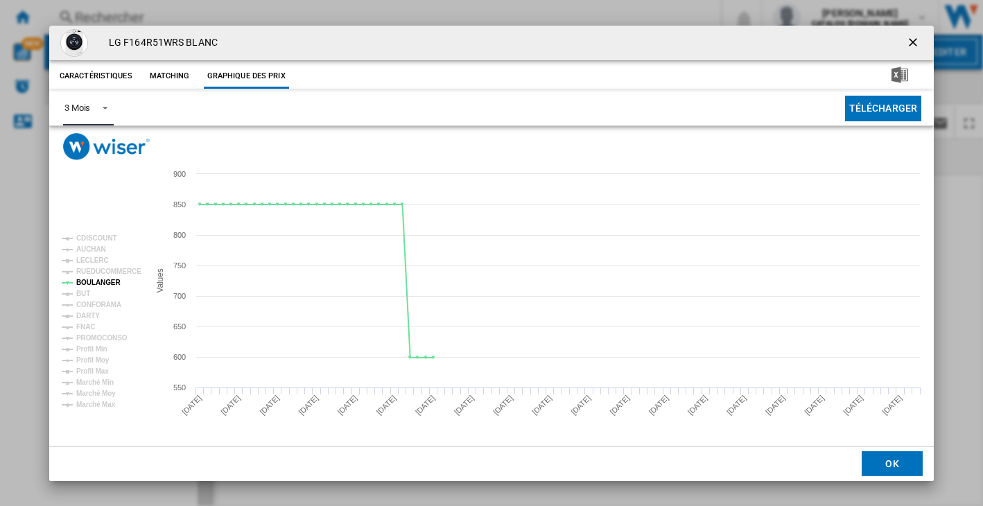
click at [82, 109] on div "3 Mois" at bounding box center [77, 108] width 26 height 10
click at [83, 138] on div "6 Mois" at bounding box center [77, 142] width 26 height 12
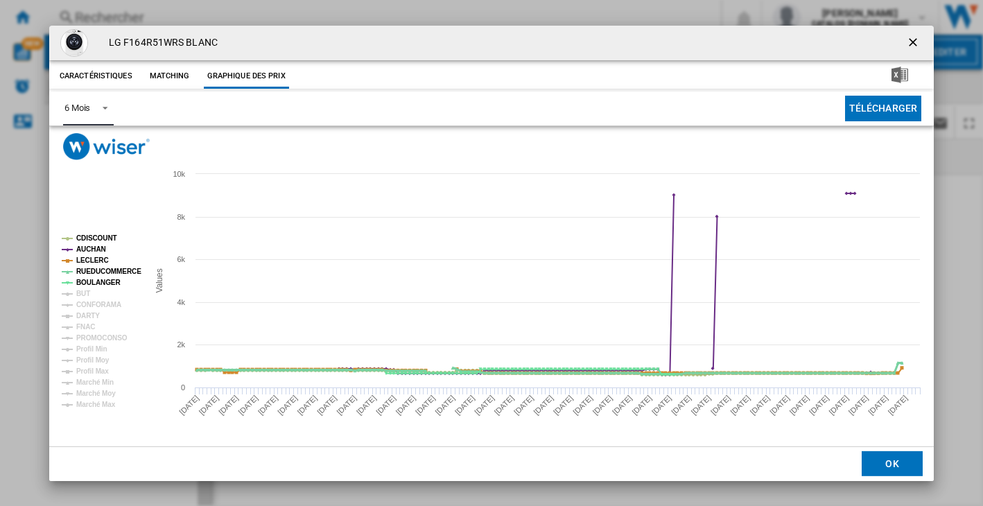
click at [93, 271] on tspan "RUEDUCOMMERCE" at bounding box center [108, 272] width 65 height 8
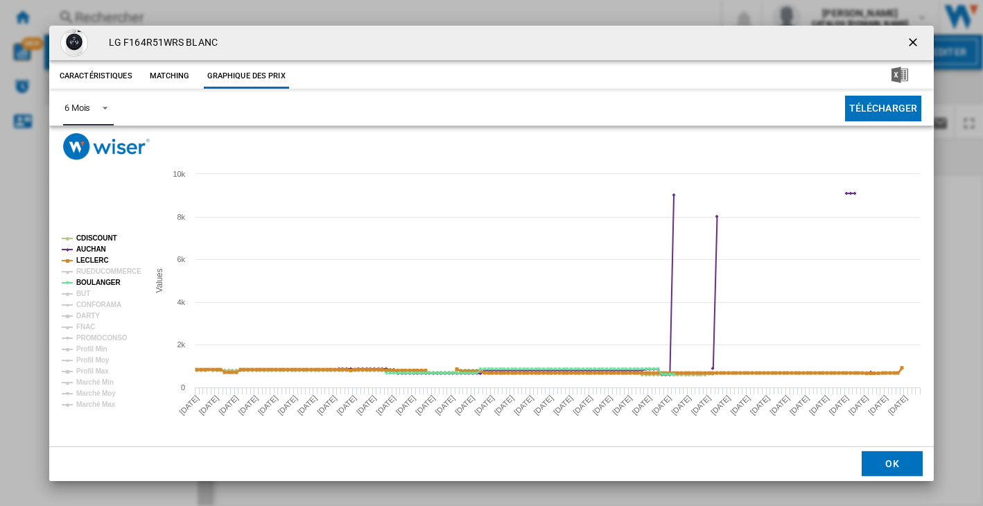
click at [87, 259] on tspan "LECLERC" at bounding box center [92, 260] width 33 height 8
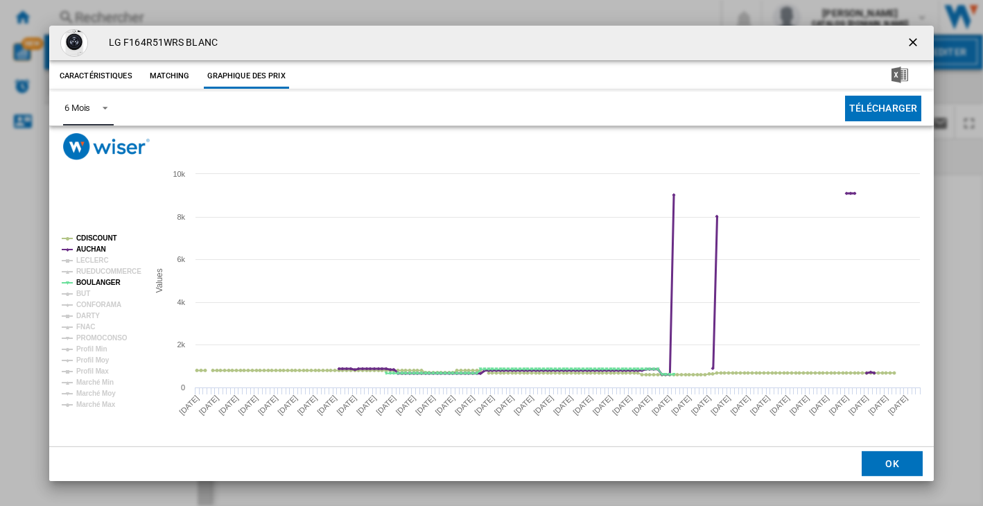
click at [85, 246] on tspan "AUCHAN" at bounding box center [91, 249] width 30 height 8
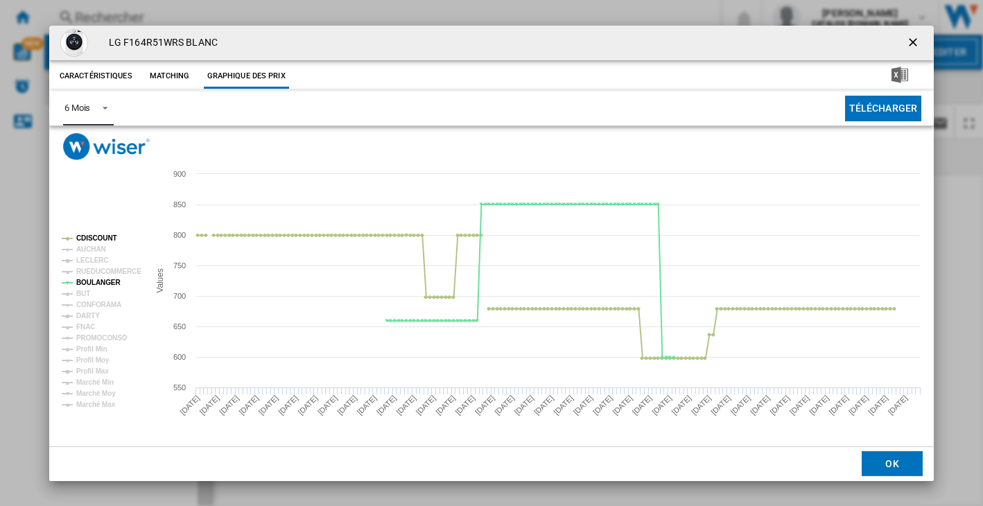
click at [82, 228] on rect "Product popup" at bounding box center [491, 303] width 884 height 286
click at [83, 234] on tspan "CDISCOUNT" at bounding box center [96, 238] width 41 height 8
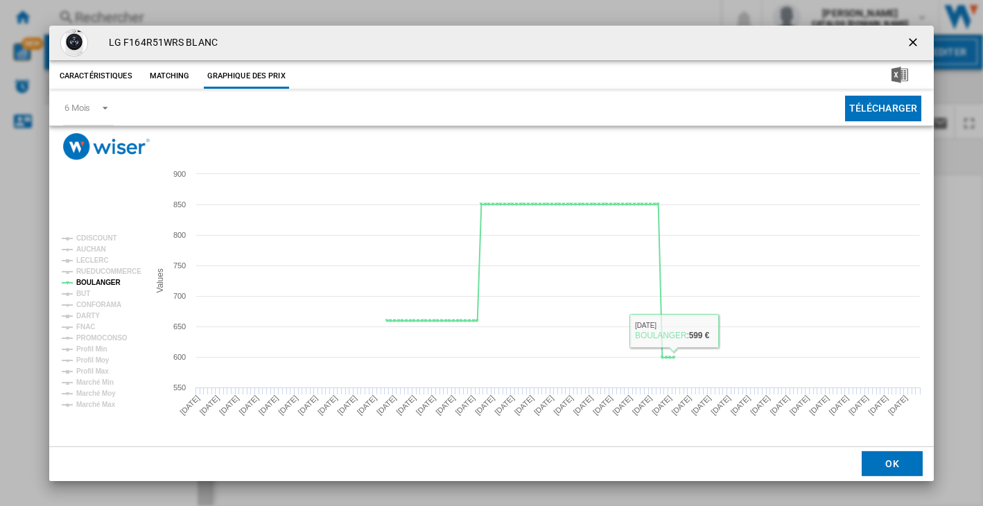
drag, startPoint x: 917, startPoint y: 42, endPoint x: 480, endPoint y: 104, distance: 441.1
click at [917, 42] on ng-md-icon "getI18NText('BUTTONS.CLOSE_DIALOG')" at bounding box center [914, 43] width 17 height 17
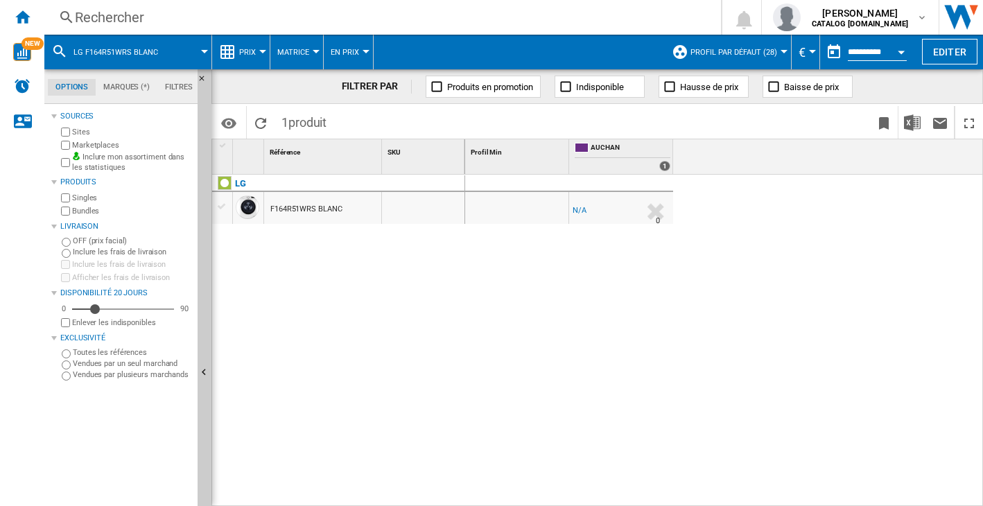
click at [117, 21] on div "Rechercher" at bounding box center [380, 17] width 610 height 19
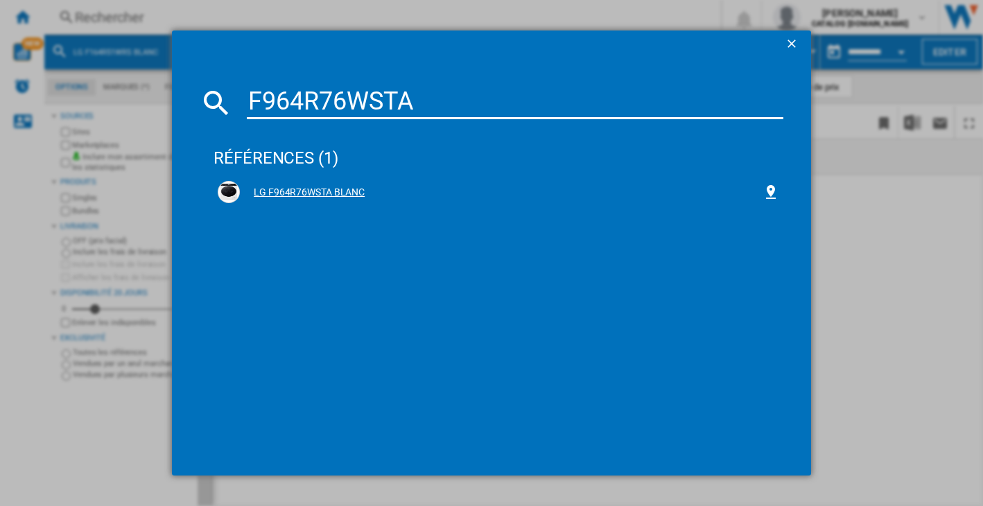
type input "F964R76WSTA"
click at [293, 194] on div "LG F964R76WSTA BLANC" at bounding box center [501, 193] width 523 height 14
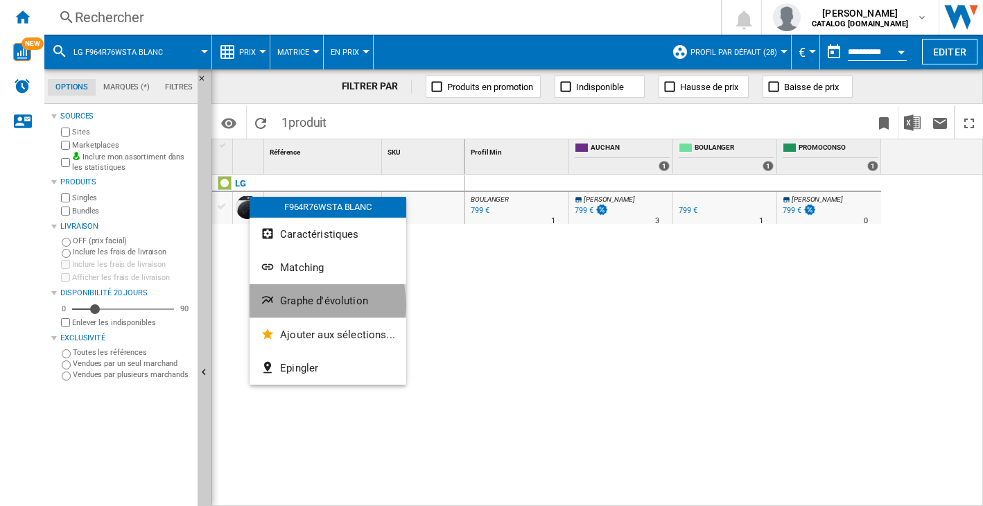
click at [308, 304] on span "Graphe d'évolution" at bounding box center [324, 301] width 88 height 12
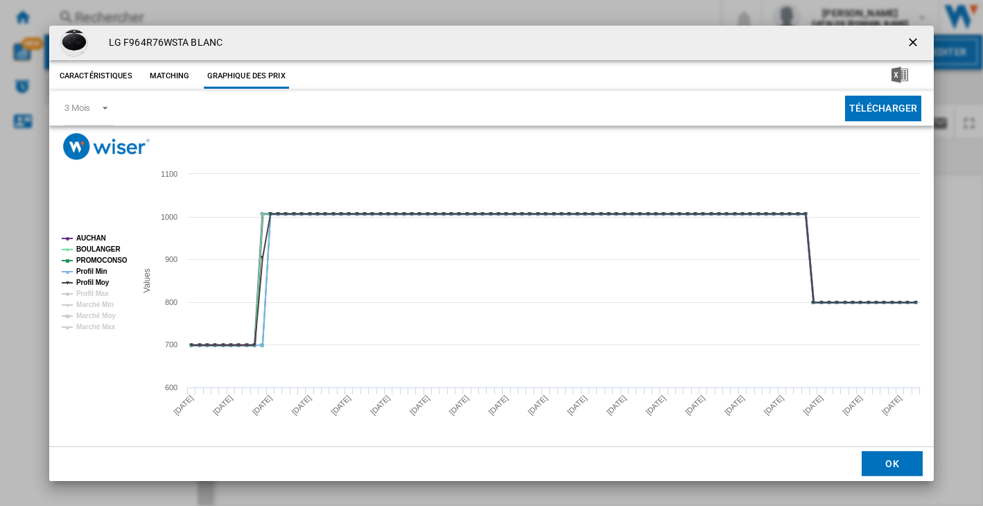
click at [89, 236] on tspan "AUCHAN" at bounding box center [91, 238] width 30 height 8
click at [89, 258] on tspan "PROMOCONSO" at bounding box center [101, 260] width 51 height 8
click at [91, 268] on tspan "Profil Min" at bounding box center [91, 272] width 31 height 8
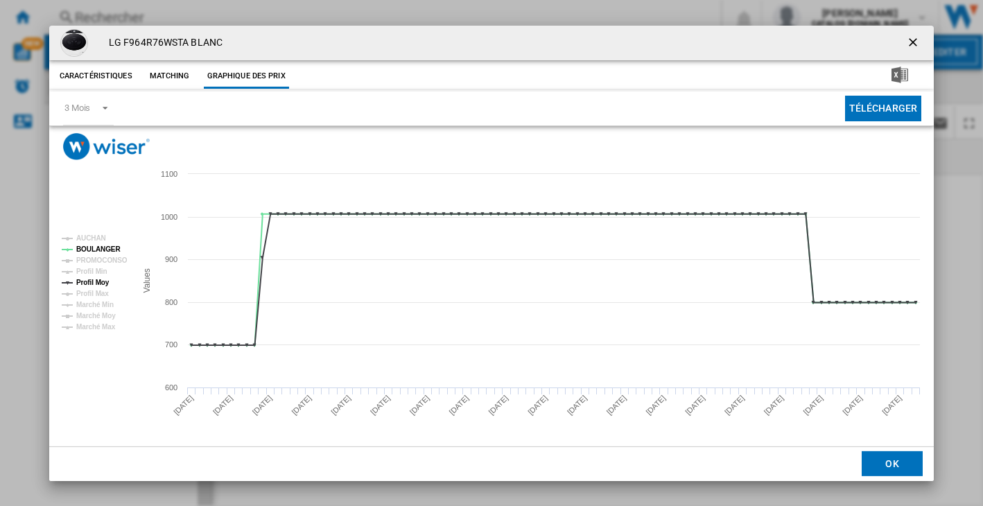
click at [91, 268] on tspan "Profil Min" at bounding box center [91, 272] width 31 height 8
